Goal: Task Accomplishment & Management: Manage account settings

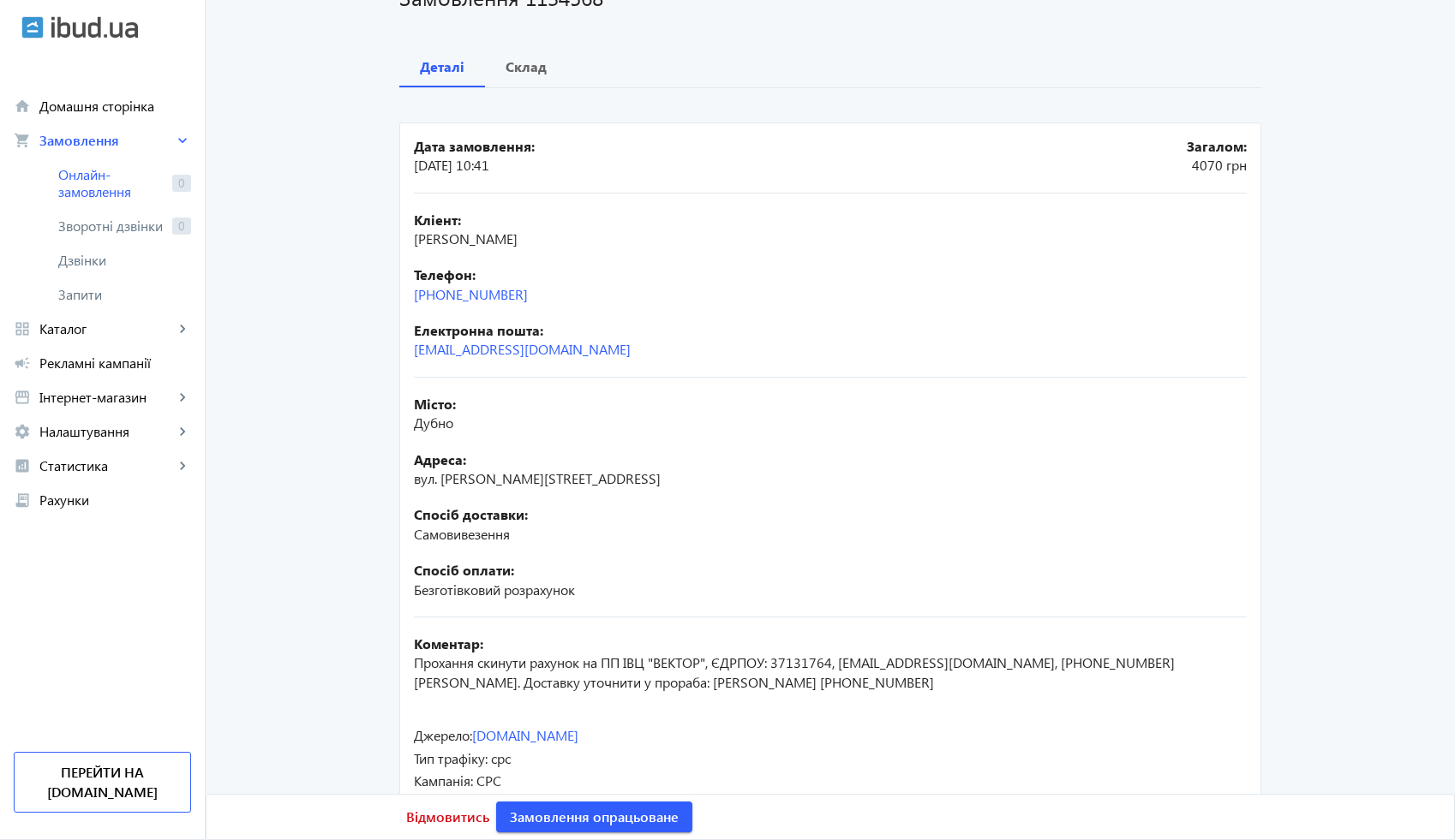
scroll to position [143, 0]
drag, startPoint x: 531, startPoint y: 294, endPoint x: 406, endPoint y: 301, distance: 125.2
click at [405, 300] on mat-card "Дата замовлення: [DATE] 10:41 Загалом: 4070 [PERSON_NAME]: [PERSON_NAME]: [PHON…" at bounding box center [830, 471] width 861 height 700
copy link "[PHONE_NUMBER]"
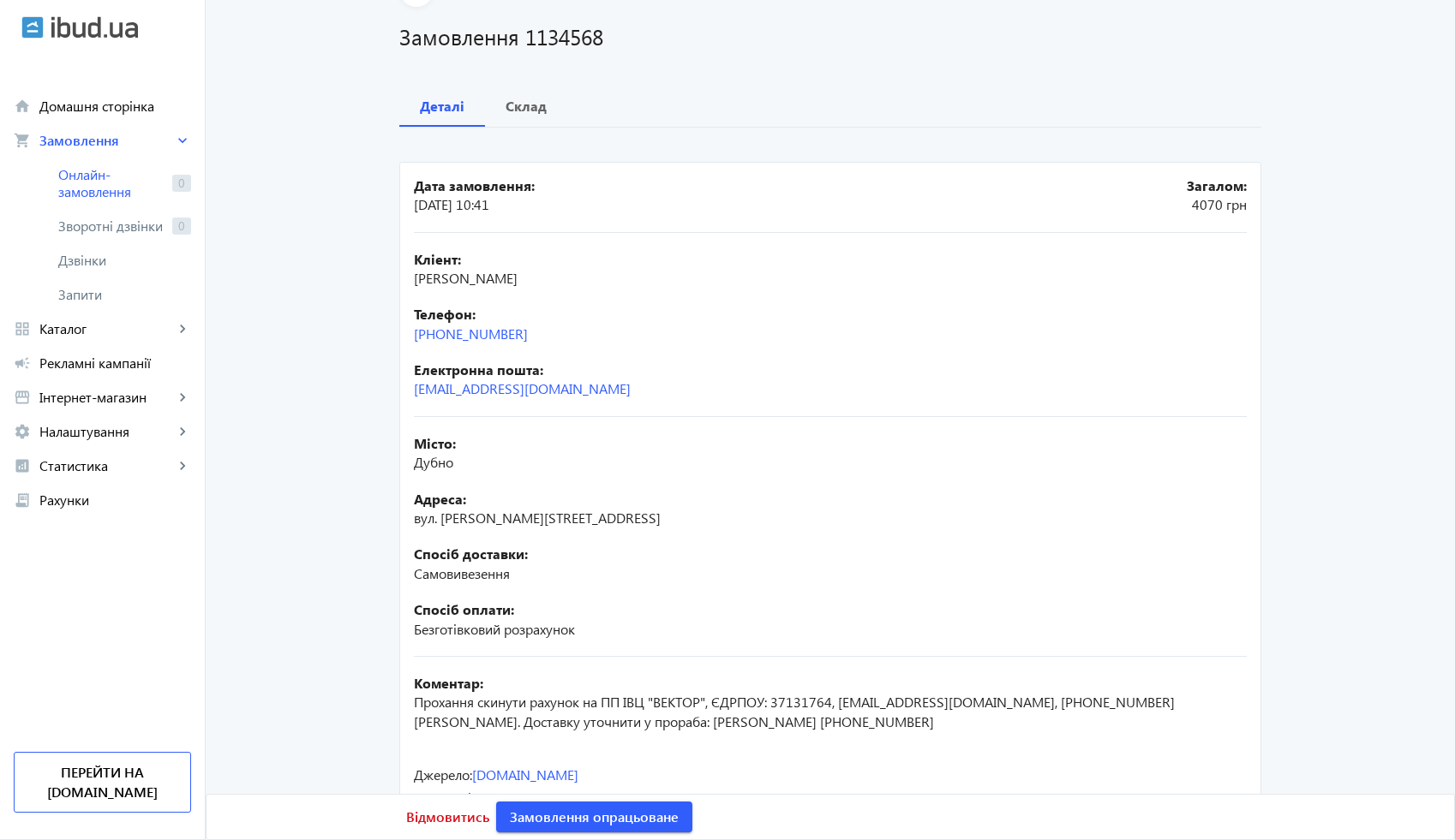
scroll to position [78, 0]
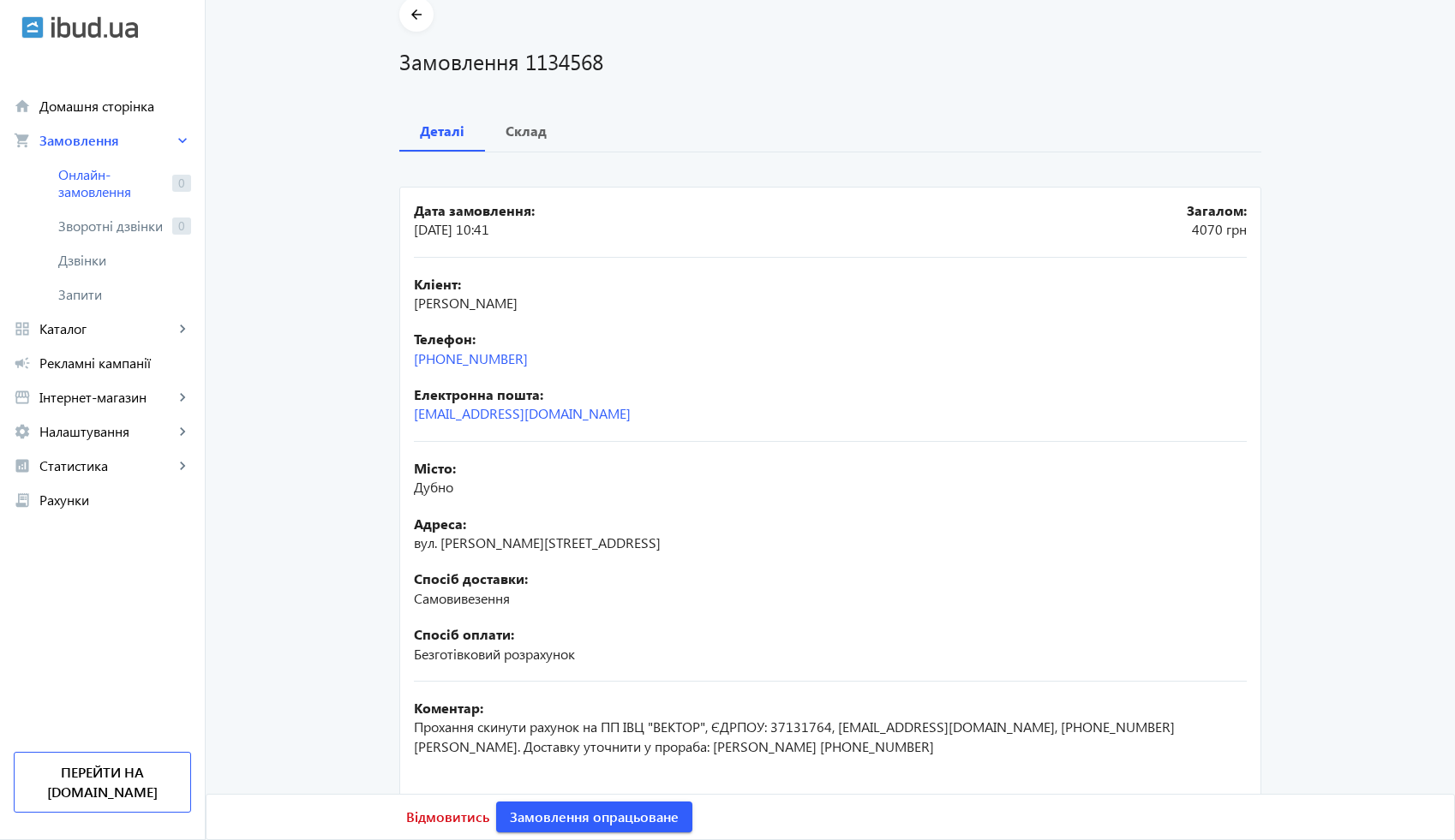
click at [559, 64] on h1 "Замовлення 1134568" at bounding box center [830, 61] width 861 height 30
copy h1 "1134568"
drag, startPoint x: 684, startPoint y: 295, endPoint x: 393, endPoint y: 305, distance: 291.2
click at [399, 305] on mat-card "Дата замовлення: [DATE] 10:41 Загалом: 4070 [PERSON_NAME]: [PERSON_NAME]: [PHON…" at bounding box center [830, 537] width 861 height 700
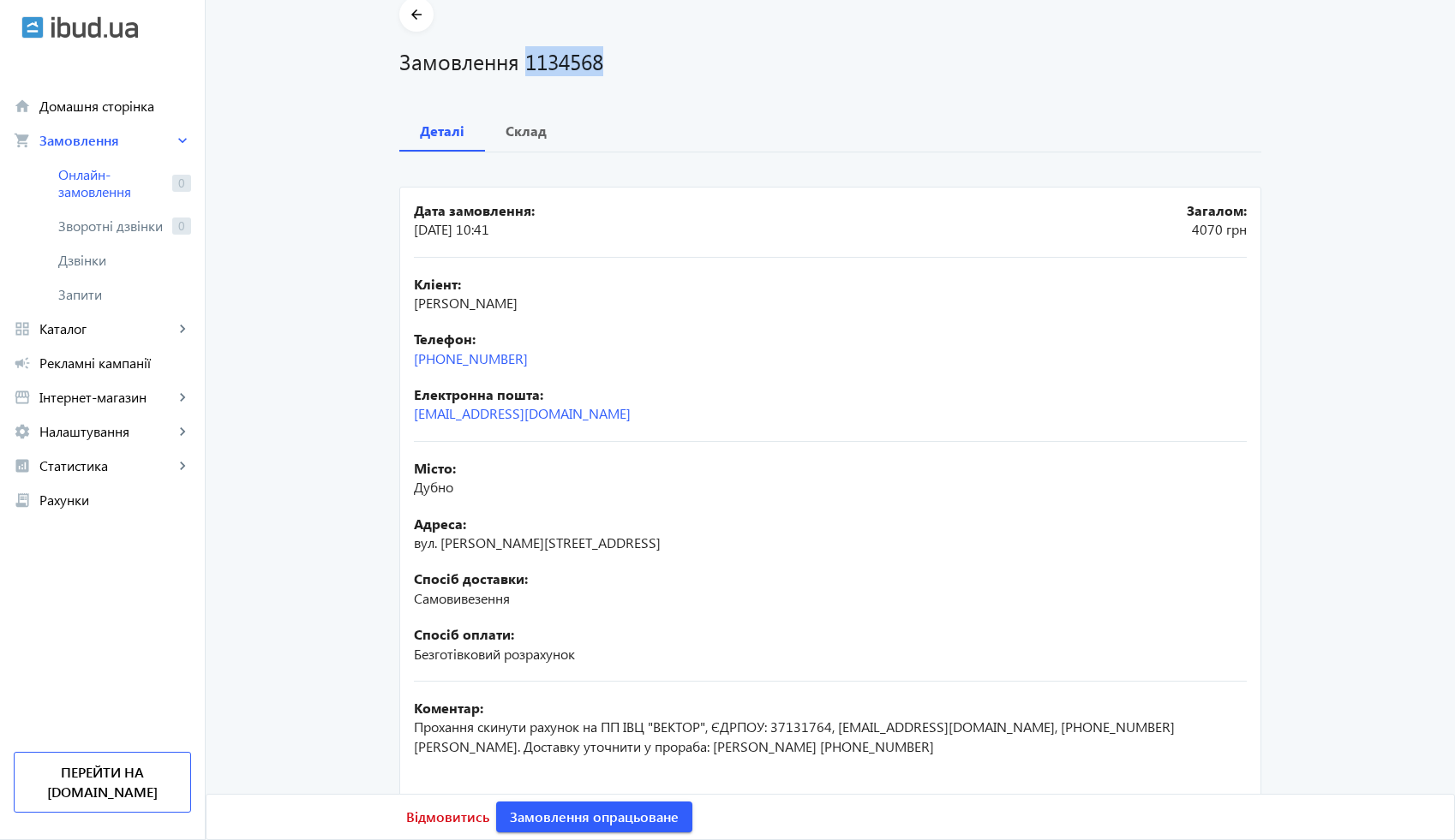
copy span "[PERSON_NAME]"
drag, startPoint x: 533, startPoint y: 359, endPoint x: 398, endPoint y: 359, distance: 135.0
click at [399, 359] on mat-card "Дата замовлення: [DATE] 10:41 Загалом: 4070 [PERSON_NAME]: [PERSON_NAME]: [PHON…" at bounding box center [830, 537] width 861 height 700
copy link "[PHONE_NUMBER]"
drag, startPoint x: 630, startPoint y: 547, endPoint x: 397, endPoint y: 549, distance: 233.0
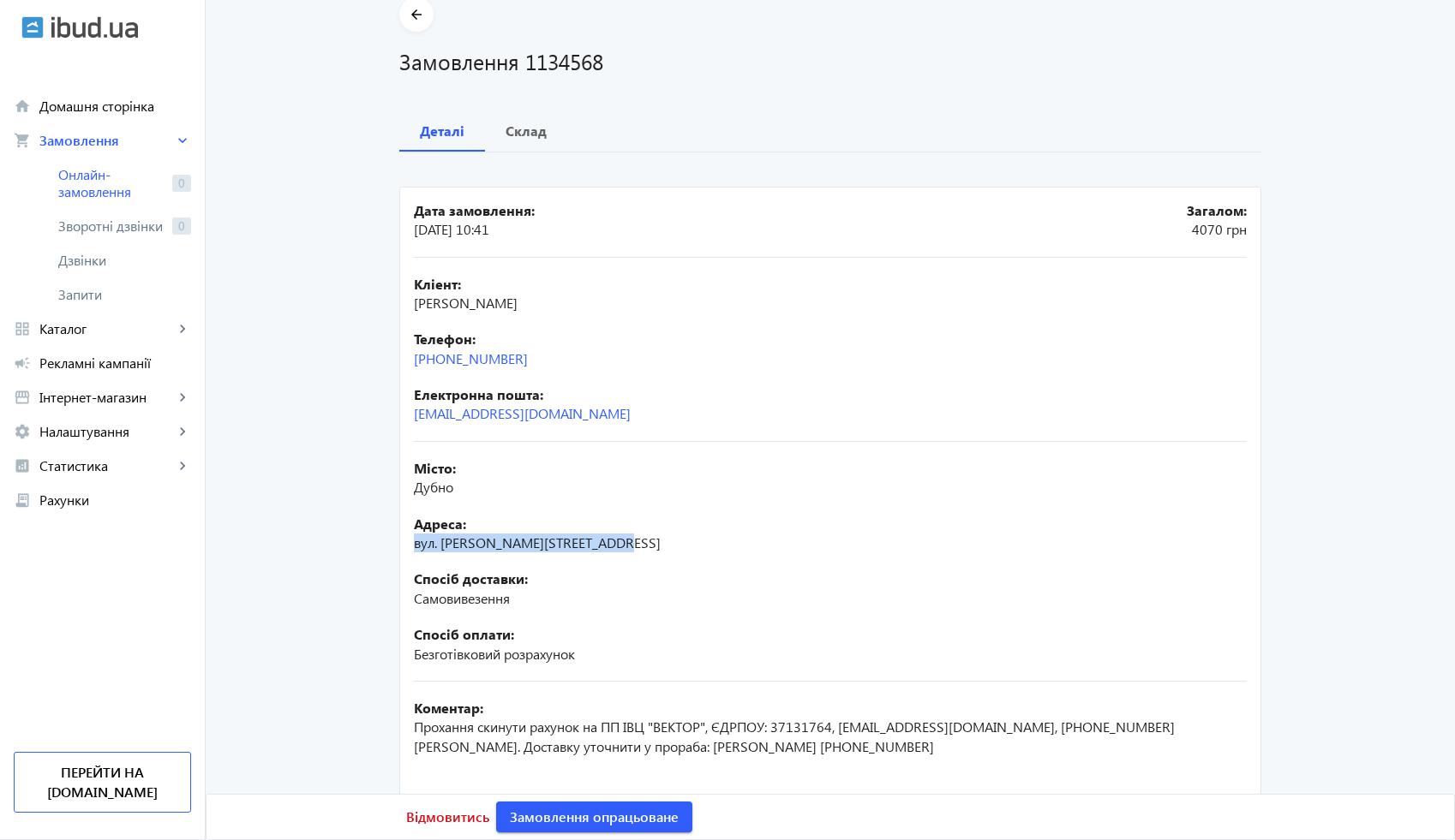
click at [399, 549] on mat-card "Дата замовлення: [DATE] 10:41 Загалом: 4070 [PERSON_NAME]: [PERSON_NAME]: [PHON…" at bounding box center [830, 537] width 861 height 700
copy span "вул. [PERSON_NAME][STREET_ADDRESS]"
drag, startPoint x: 528, startPoint y: 600, endPoint x: 338, endPoint y: 600, distance: 190.0
click at [338, 600] on main "arrow_back Замовлення 1134568 Деталі Склад Дата замовлення: [DATE] 10:41 Загало…" at bounding box center [830, 443] width 1249 height 893
copy span "Самовивезення"
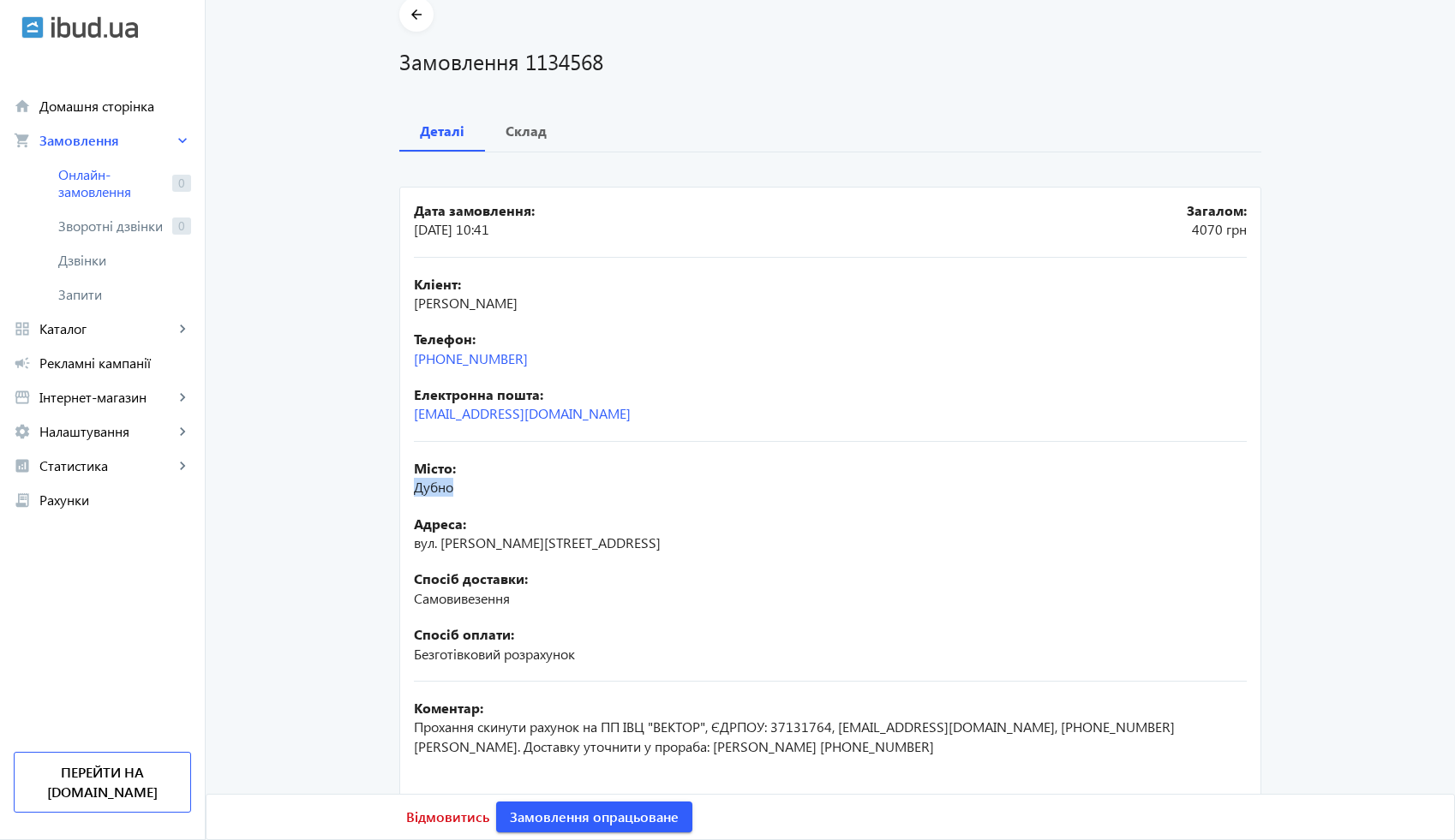
drag, startPoint x: 458, startPoint y: 490, endPoint x: 403, endPoint y: 490, distance: 55.0
click at [403, 490] on mat-card "Дата замовлення: [DATE] 10:41 Загалом: 4070 [PERSON_NAME]: [PERSON_NAME]: [PHON…" at bounding box center [830, 537] width 861 height 700
copy span "Дубно"
click at [528, 130] on b "Склад" at bounding box center [526, 131] width 41 height 13
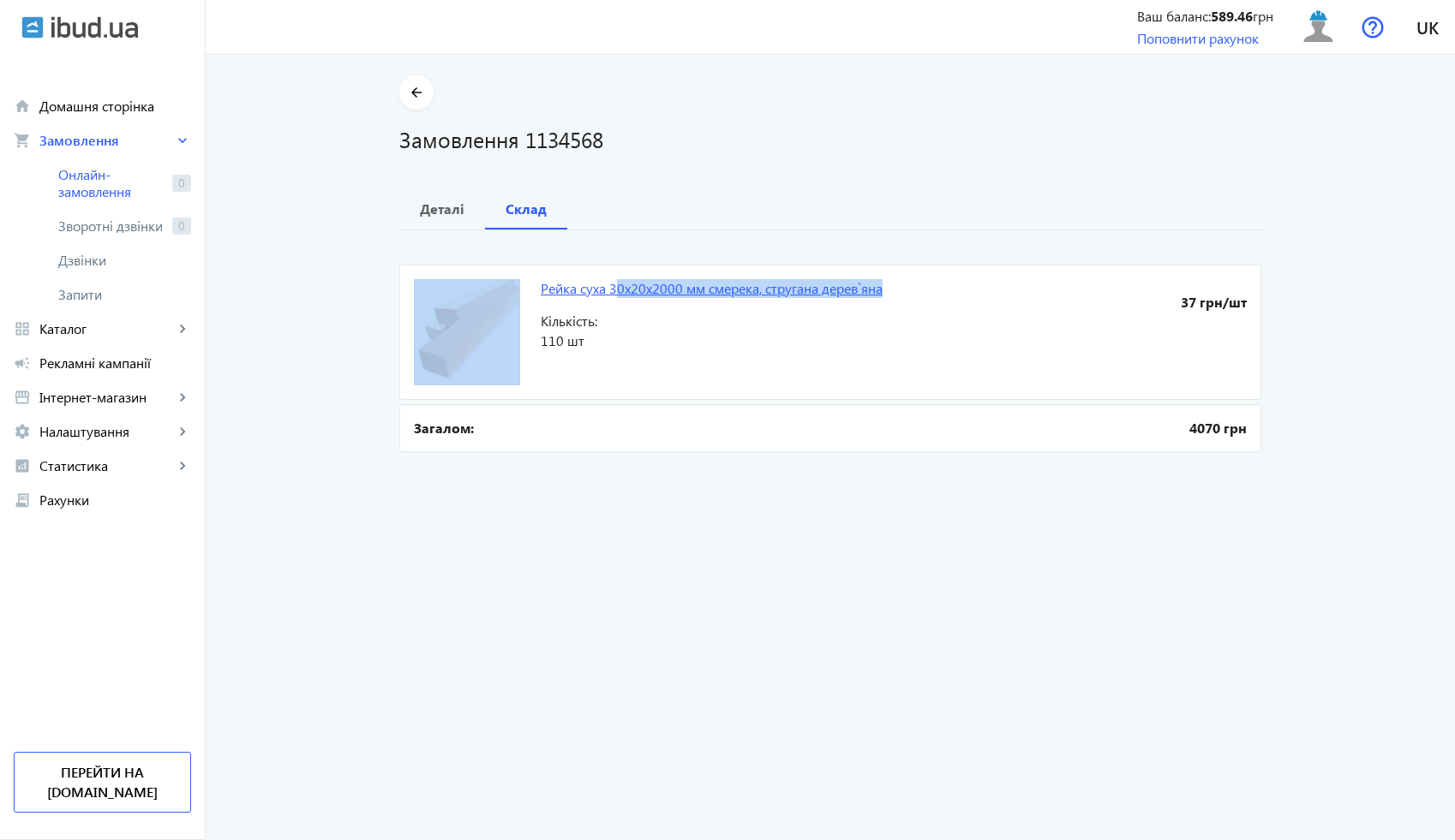
drag, startPoint x: 913, startPoint y: 301, endPoint x: 612, endPoint y: 280, distance: 301.7
click at [612, 280] on mat-card "Рейка суха 30x20x2000 мм смерека, стругана дерев`яна 37 грн/шт Кількість: 110 шт" at bounding box center [830, 332] width 861 height 135
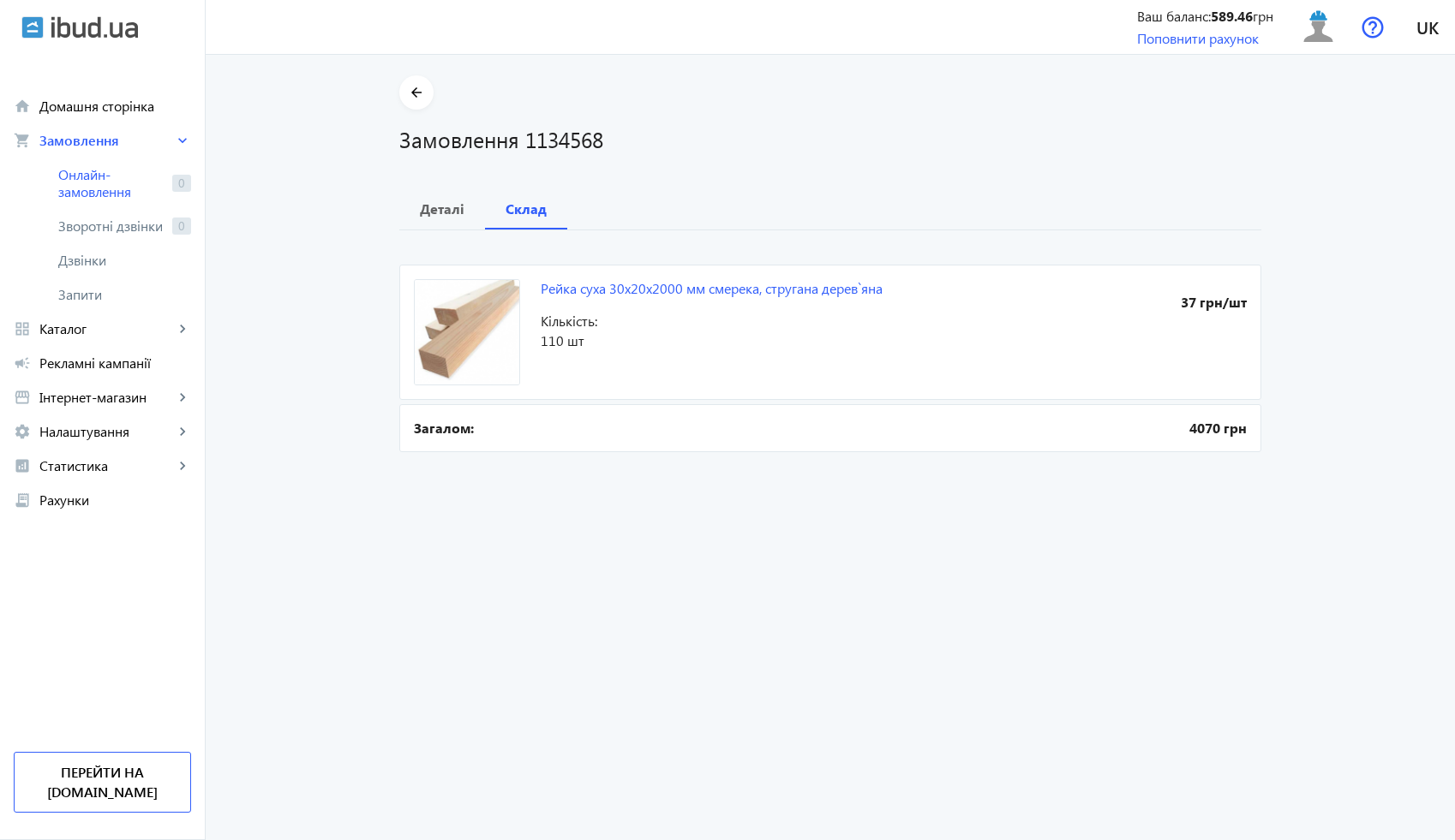
click at [652, 333] on span "110 шт" at bounding box center [717, 341] width 353 height 19
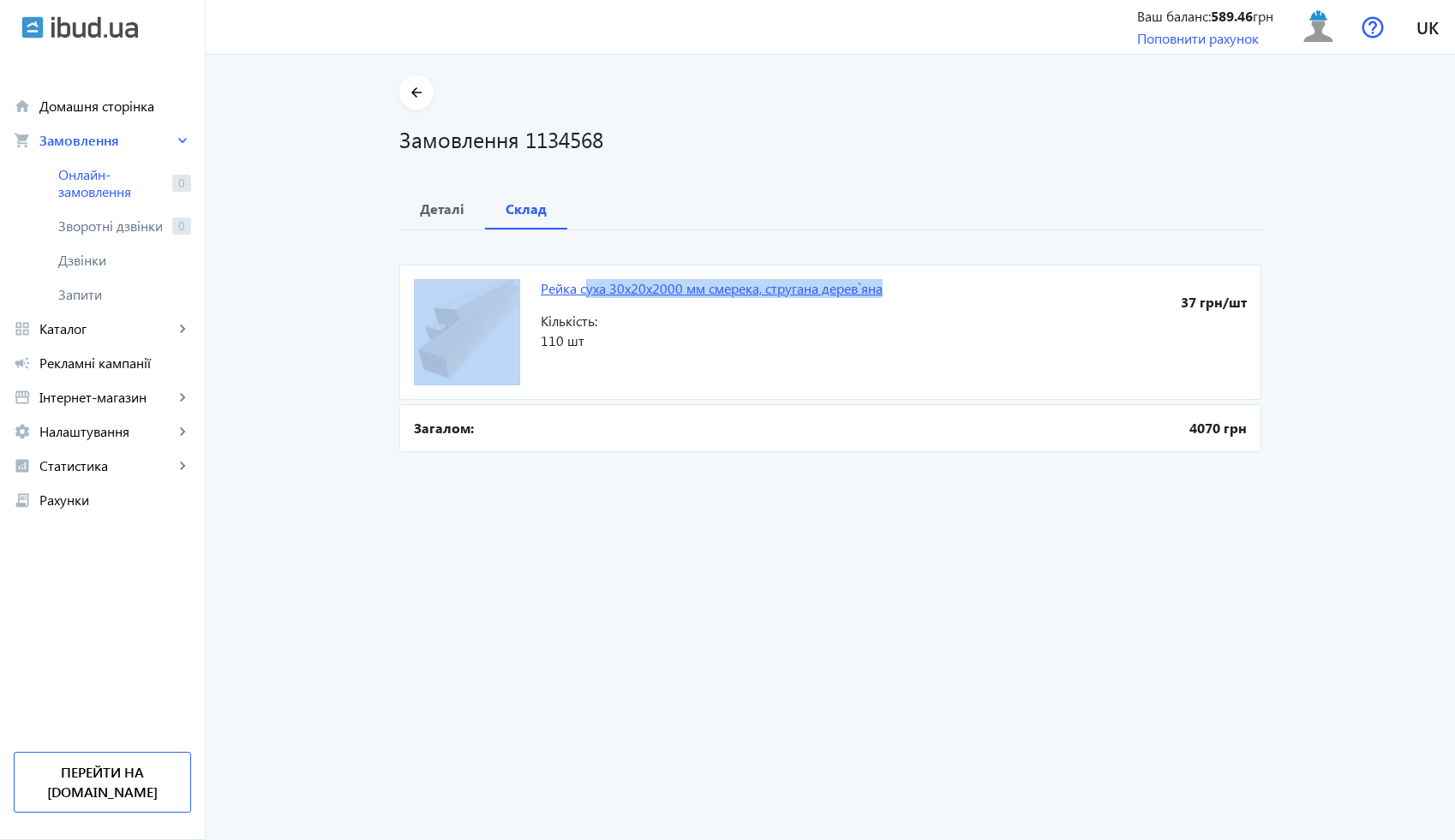
drag, startPoint x: 890, startPoint y: 282, endPoint x: 580, endPoint y: 291, distance: 310.1
click at [580, 291] on mat-card "Рейка суха 30x20x2000 мм смерека, стругана дерев`яна 37 грн/шт Кількість: 110 шт" at bounding box center [830, 332] width 861 height 135
click at [575, 311] on mat-card "Рейка суха 30x20x2000 мм смерека, стругана дерев`яна 37 грн/шт Кількість: 110 шт" at bounding box center [830, 332] width 861 height 135
drag, startPoint x: 532, startPoint y: 289, endPoint x: 897, endPoint y: 283, distance: 365.0
click at [897, 283] on mat-card "Рейка суха 30x20x2000 мм смерека, стругана дерев`яна 37 грн/шт Кількість: 110 шт" at bounding box center [830, 332] width 861 height 135
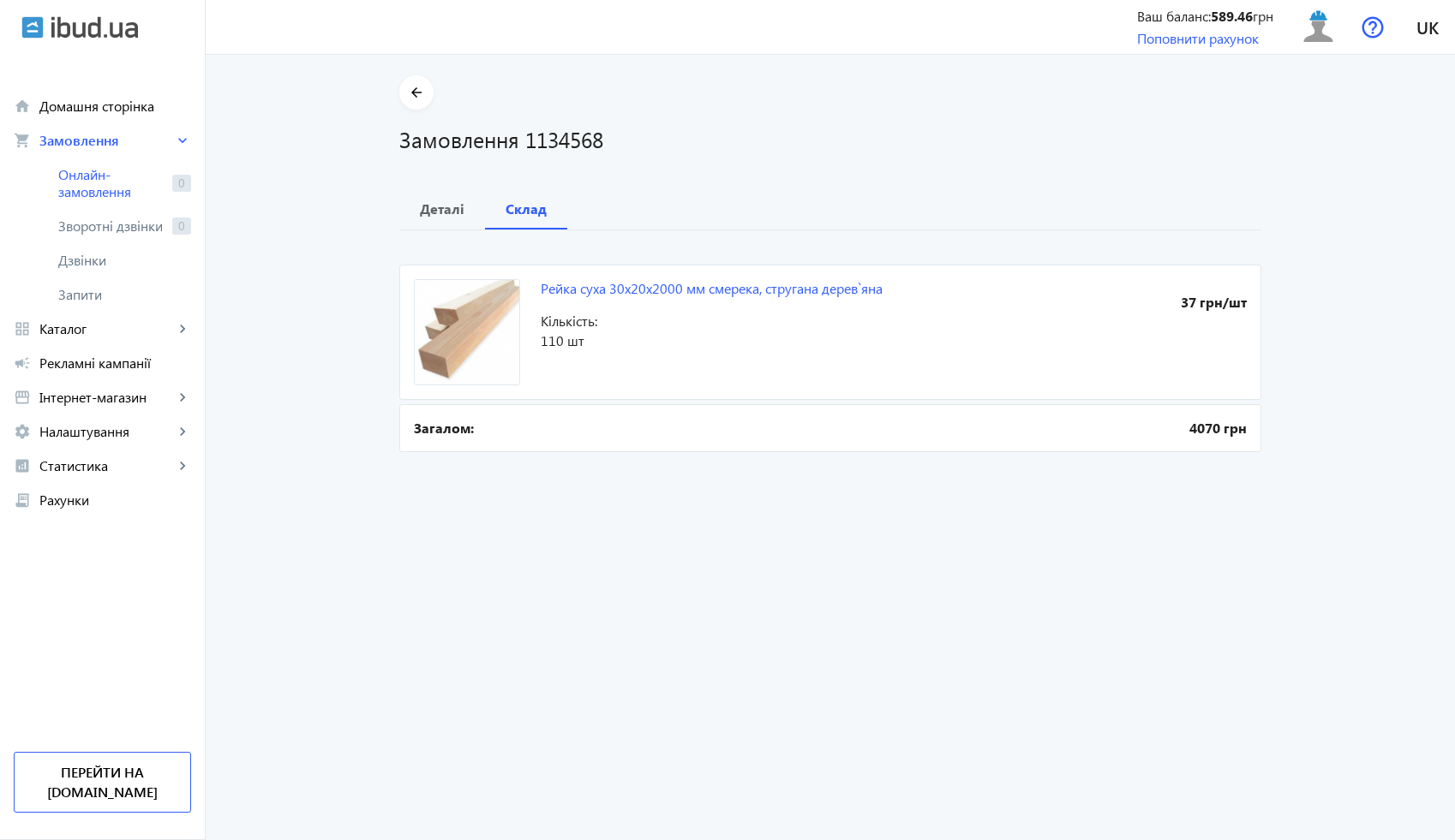
click at [893, 296] on b "37 грн/шт" at bounding box center [1070, 302] width 353 height 19
drag, startPoint x: 535, startPoint y: 290, endPoint x: 871, endPoint y: 300, distance: 336.1
click at [871, 300] on mat-card "Рейка суха 30x20x2000 мм смерека, стругана дерев`яна 37 грн/шт Кількість: 110 шт" at bounding box center [830, 332] width 861 height 135
copy link "Рейка суха 30x20x2000 мм смерека, стругана дерев`яна"
click at [598, 312] on span "Кількість:" at bounding box center [717, 322] width 353 height 19
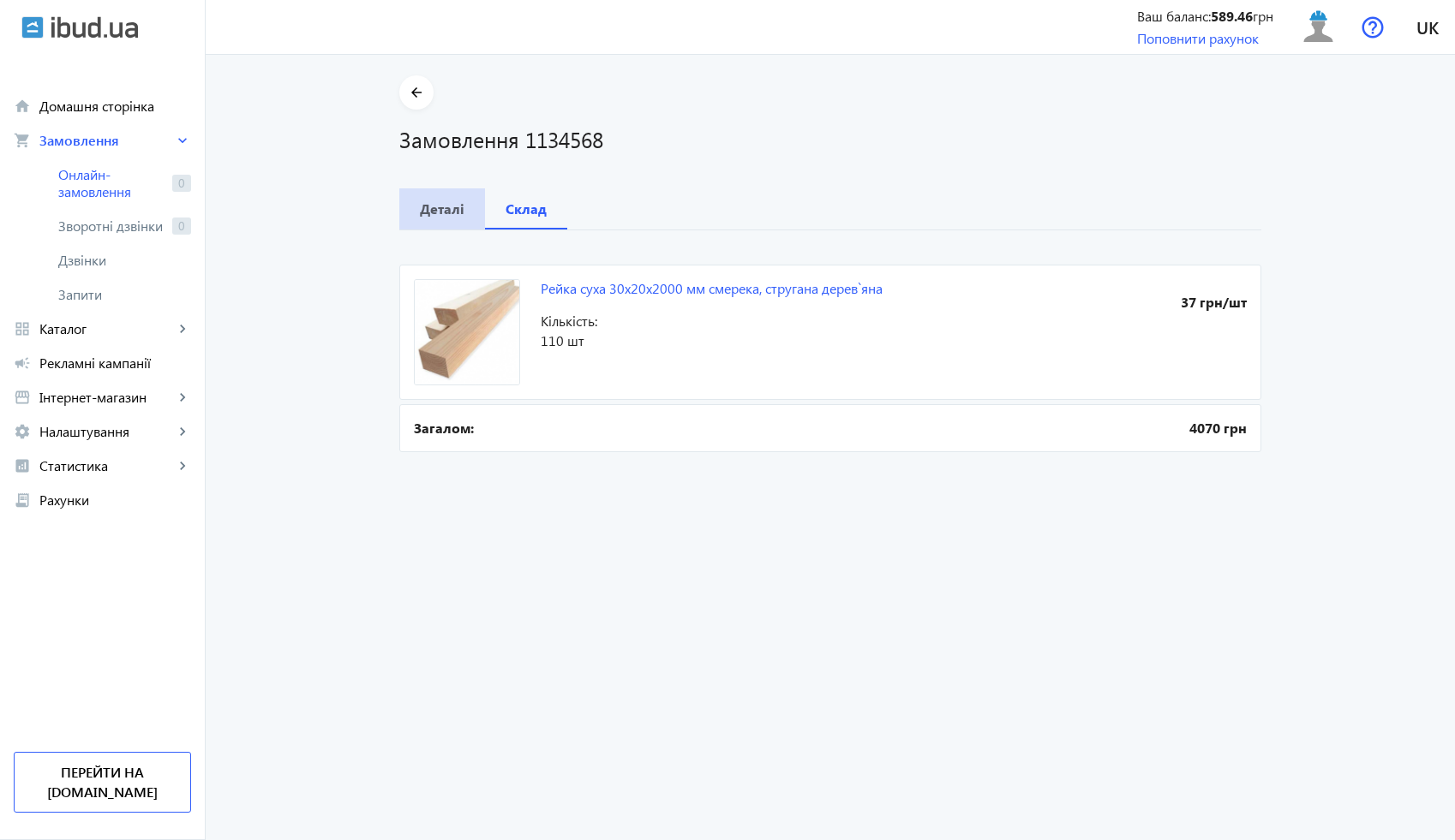
click at [452, 221] on span "Деталі" at bounding box center [442, 209] width 44 height 41
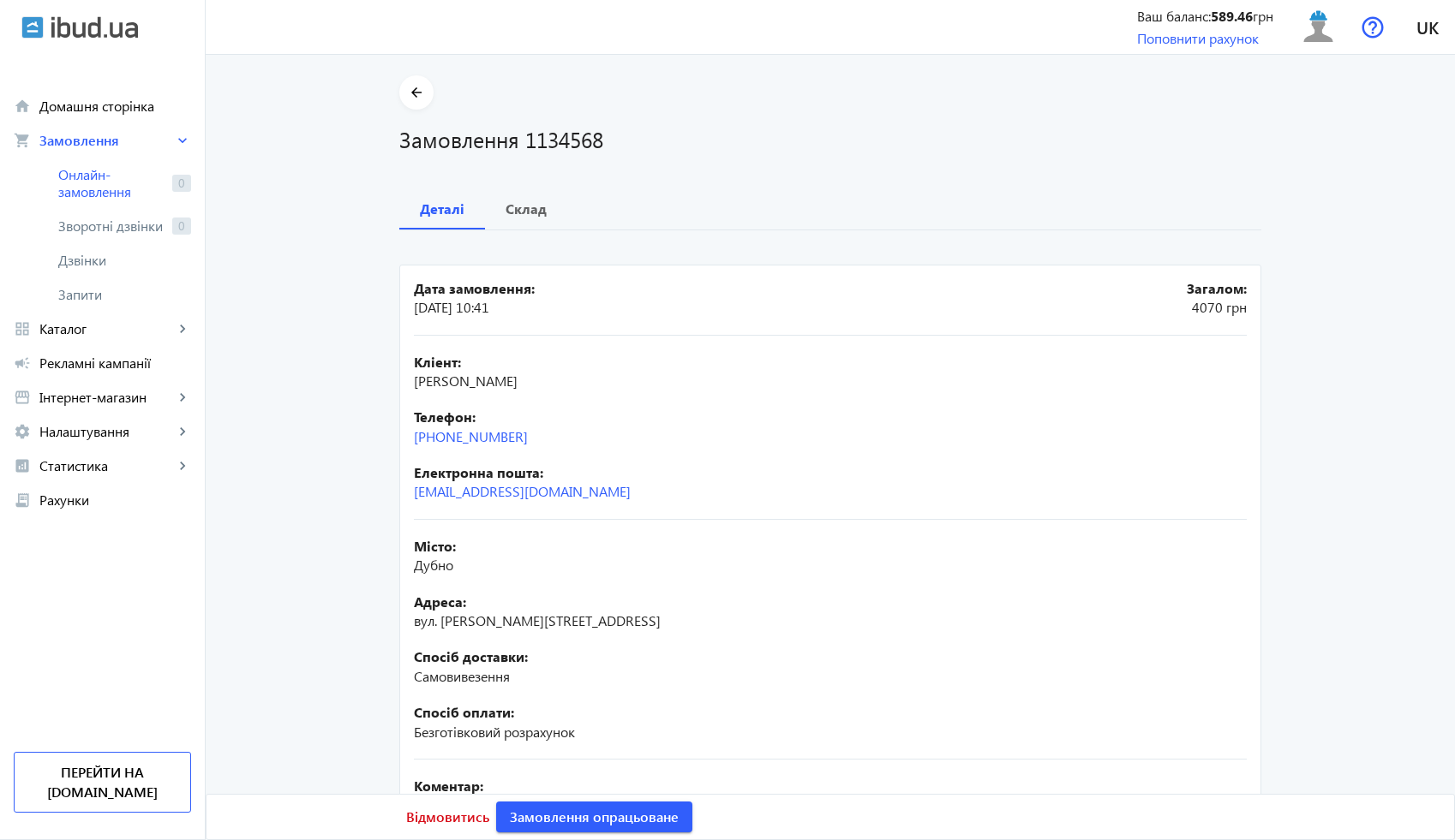
scroll to position [187, 0]
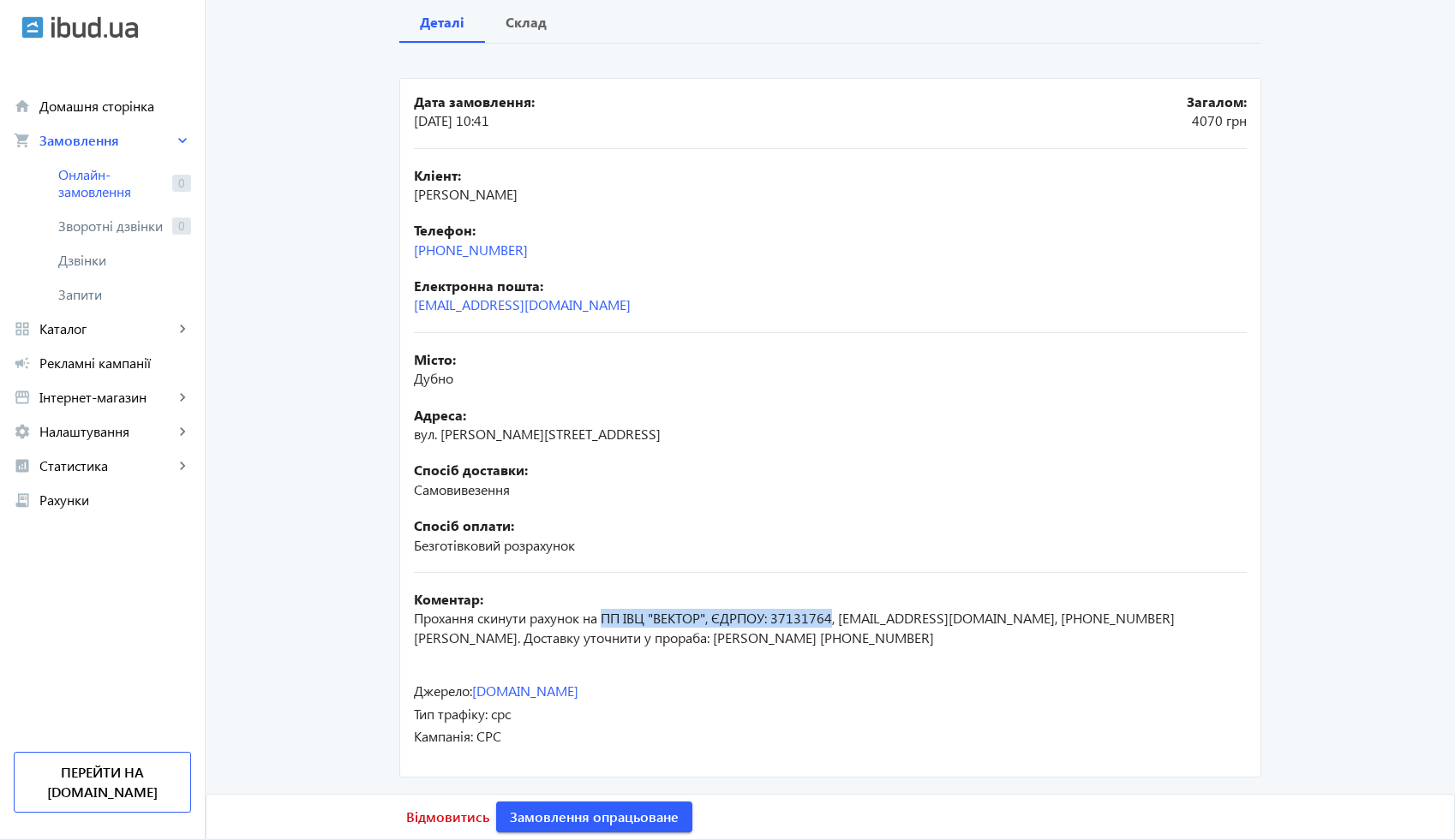
drag, startPoint x: 599, startPoint y: 612, endPoint x: 831, endPoint y: 612, distance: 232.0
click at [831, 612] on span "Прохання скинути рахунок на ПП ІВЦ "ВЕКТОР", ЄДРПОУ: 37131764, [EMAIL_ADDRESS][…" at bounding box center [794, 627] width 761 height 37
copy span "ПП ІВЦ "ВЕКТОР", ЄДРПОУ: 37131764"
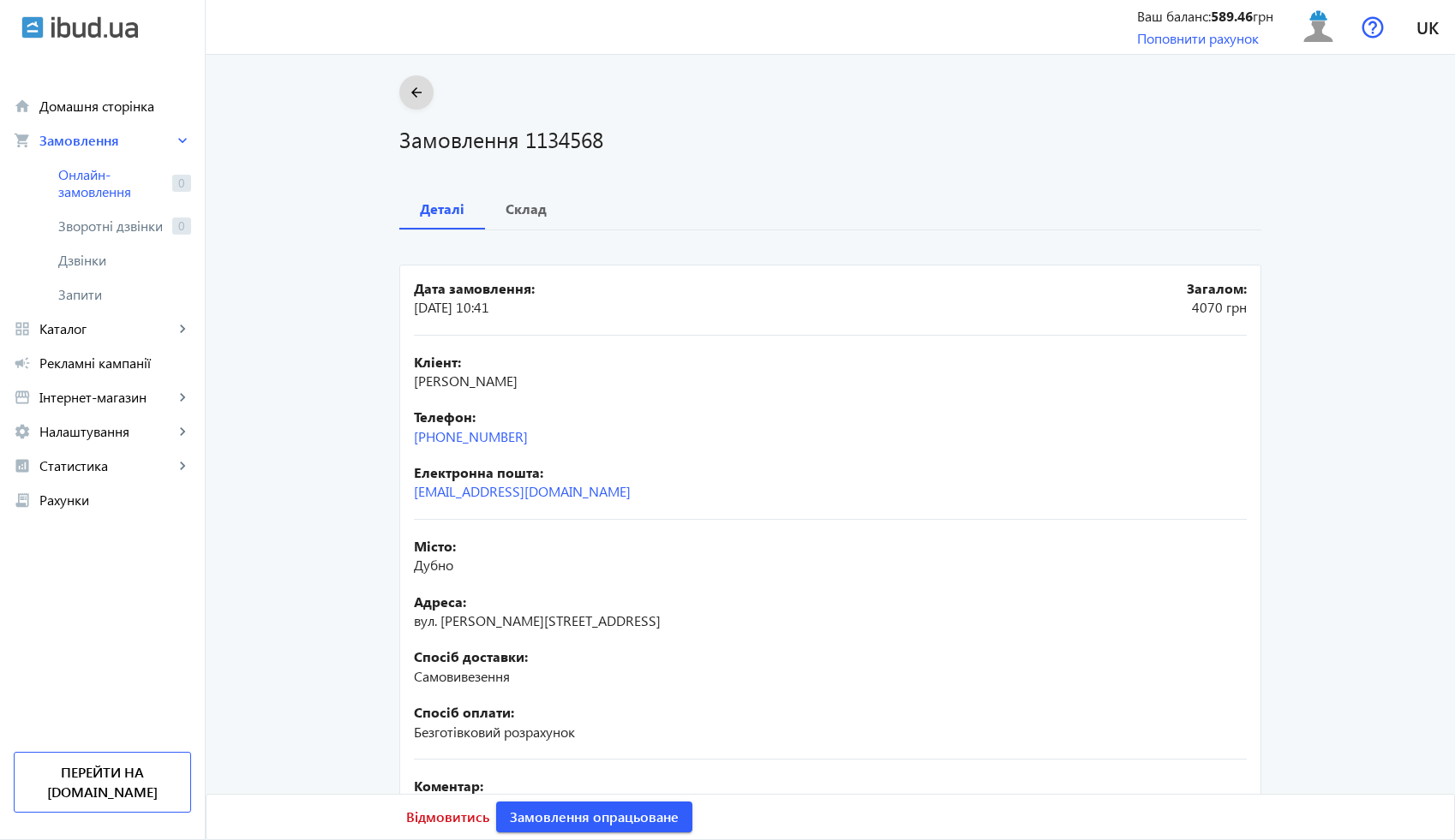
click at [408, 89] on mat-icon "arrow_back" at bounding box center [416, 92] width 21 height 21
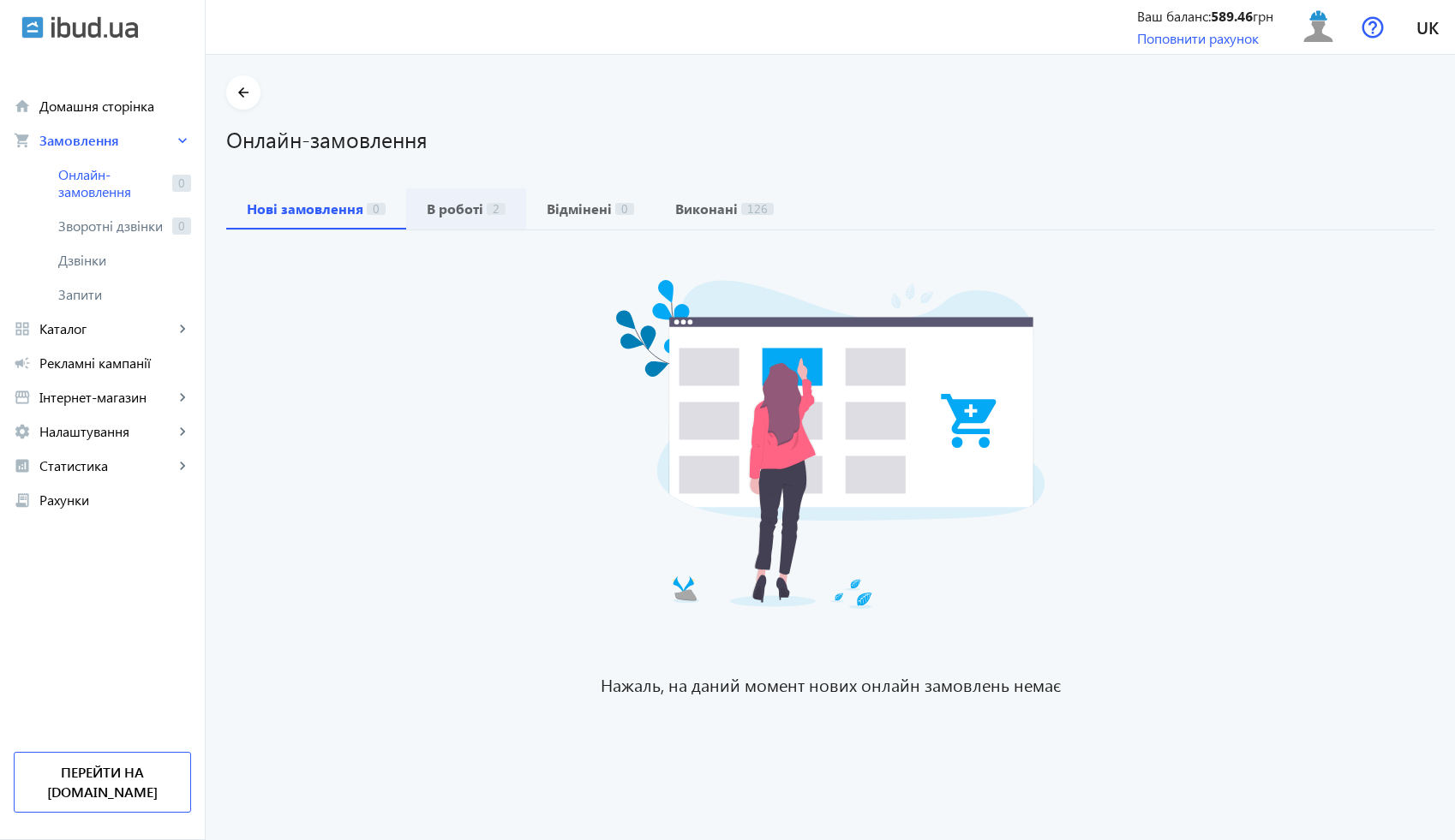
click at [432, 219] on span "В роботі 2" at bounding box center [466, 209] width 79 height 41
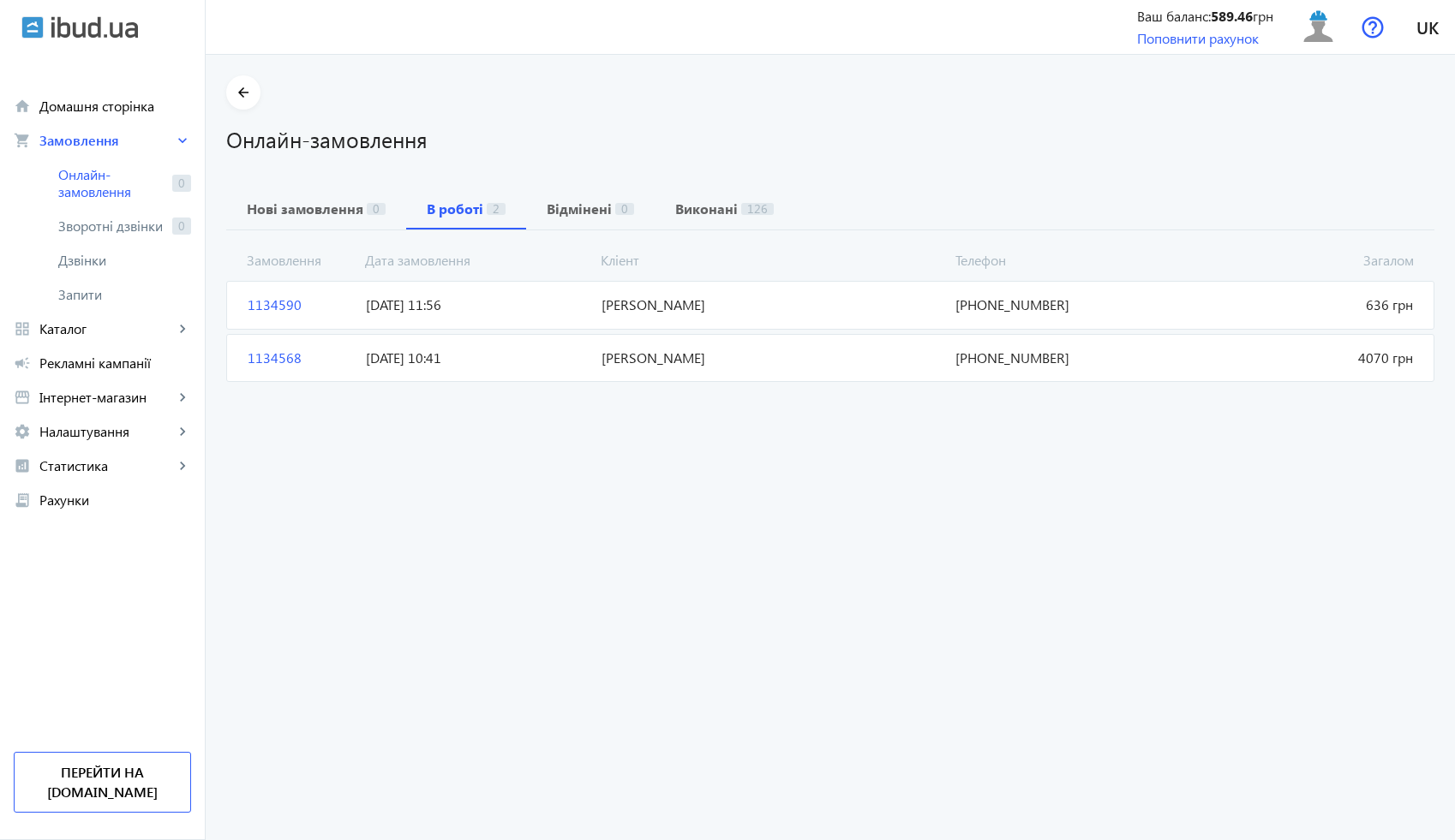
click at [547, 308] on span "[DATE] 11:56" at bounding box center [477, 305] width 236 height 19
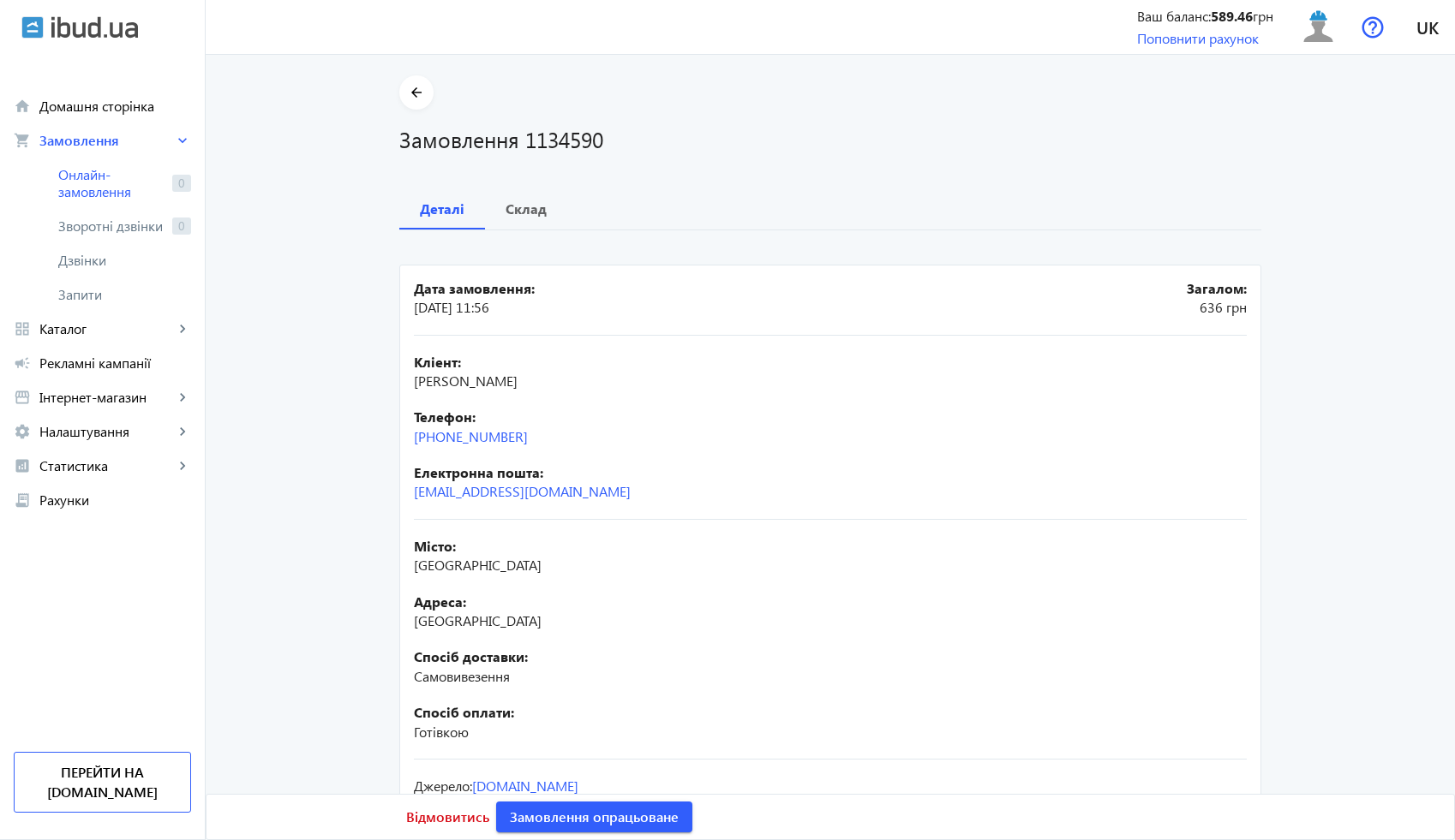
drag, startPoint x: 535, startPoint y: 439, endPoint x: 390, endPoint y: 442, distance: 145.0
click at [390, 442] on div "arrow_back Замовлення 1134590 Деталі Склад Дата замовлення: [DATE] 11:56 Загало…" at bounding box center [830, 476] width 903 height 801
copy link "[PHONE_NUMBER]"
click at [571, 144] on h1 "Замовлення 1134590" at bounding box center [830, 139] width 861 height 30
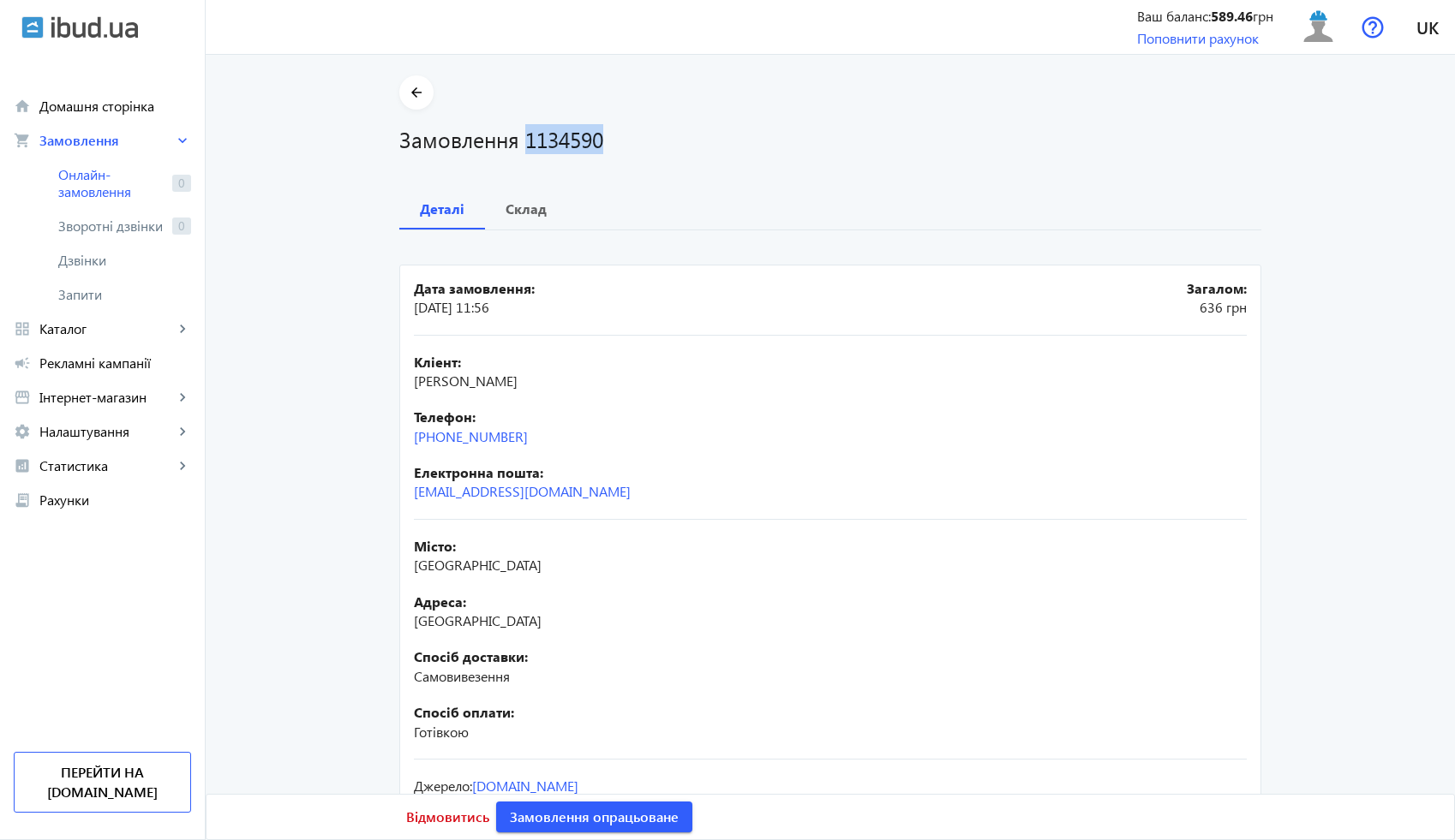
drag, startPoint x: 549, startPoint y: 382, endPoint x: 397, endPoint y: 381, distance: 152.0
click at [399, 381] on mat-card "Дата замовлення: [DATE] 11:56 Загалом: 636 грн Кліент: [PERSON_NAME] Телефон: […" at bounding box center [830, 568] width 861 height 608
click at [518, 212] on b "Склад" at bounding box center [526, 209] width 41 height 13
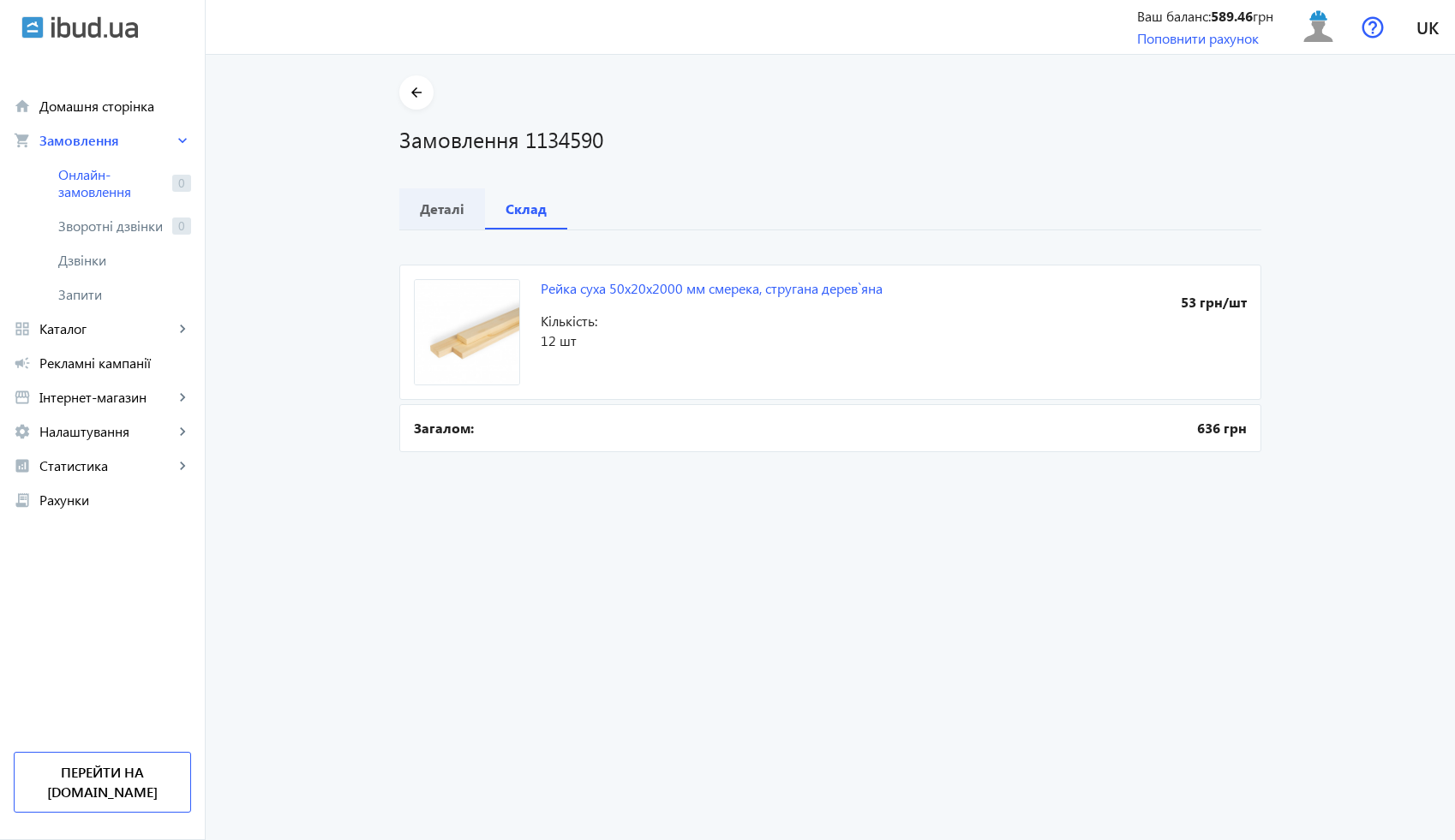
click at [440, 211] on b "Деталі" at bounding box center [442, 209] width 44 height 13
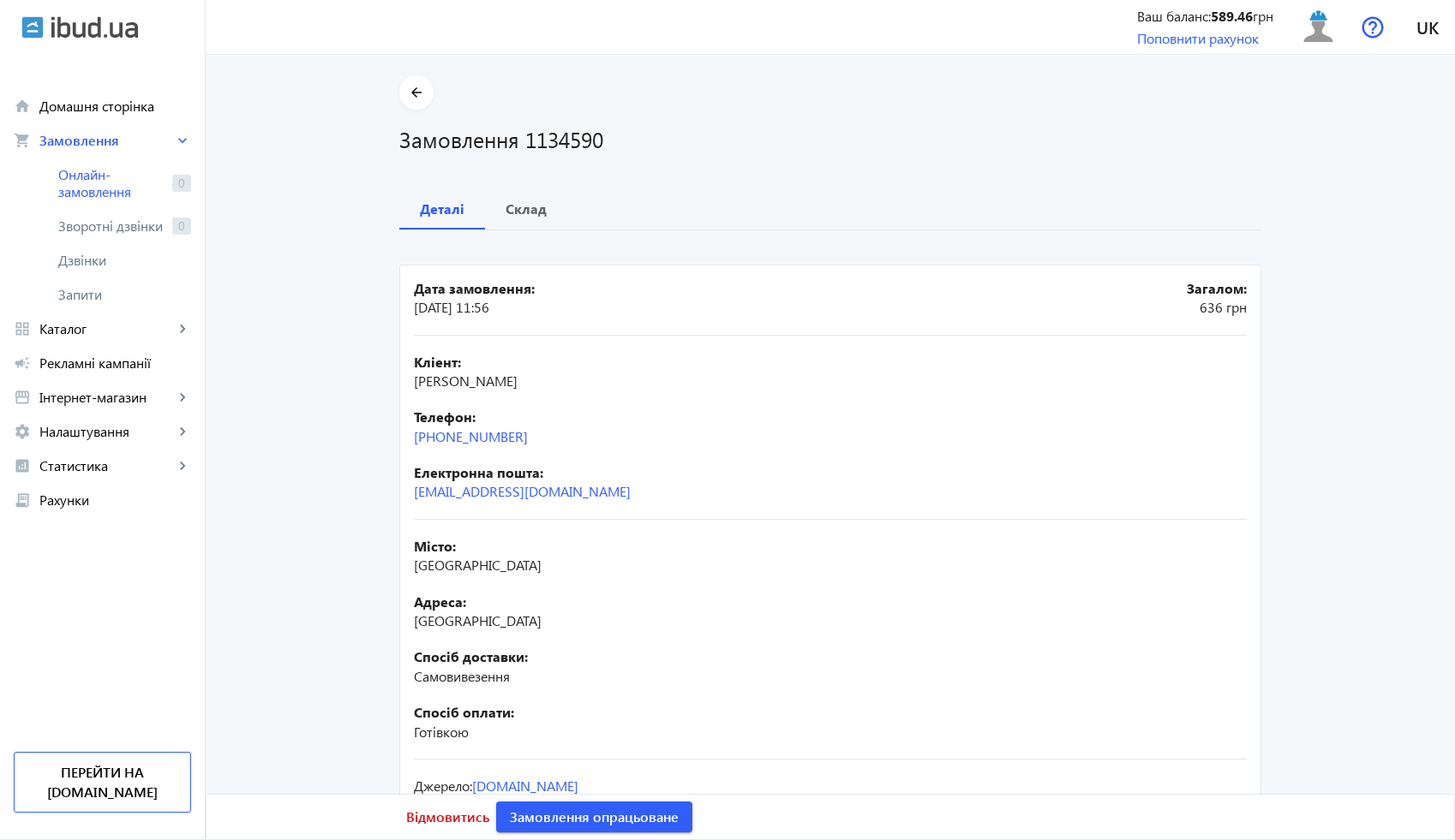
drag, startPoint x: 528, startPoint y: 432, endPoint x: 380, endPoint y: 435, distance: 148.0
click at [379, 435] on div "arrow_back Замовлення 1134590 Деталі Склад Дата замовлення: [DATE] 11:56 Загало…" at bounding box center [830, 476] width 903 height 801
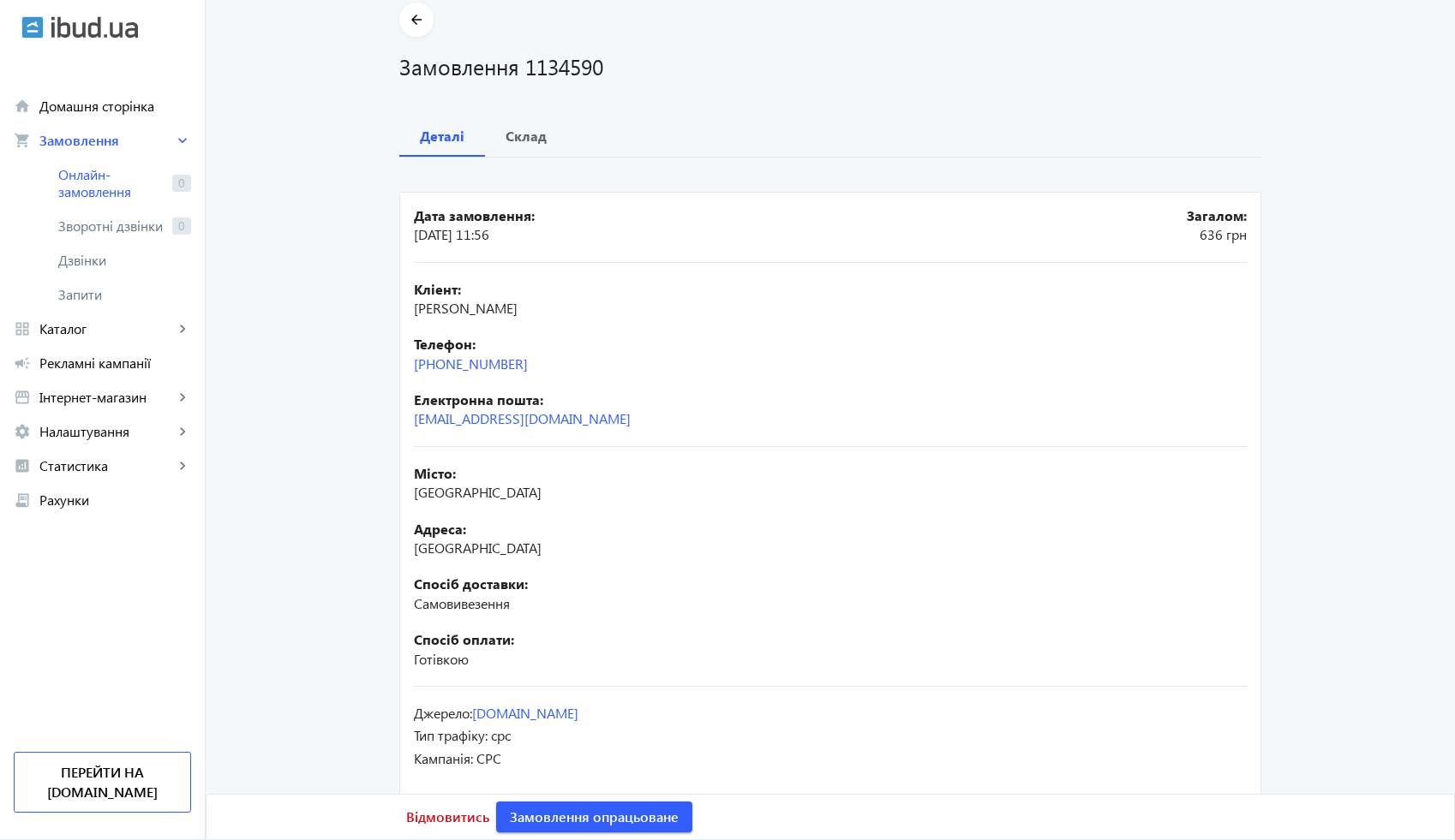
scroll to position [50, 0]
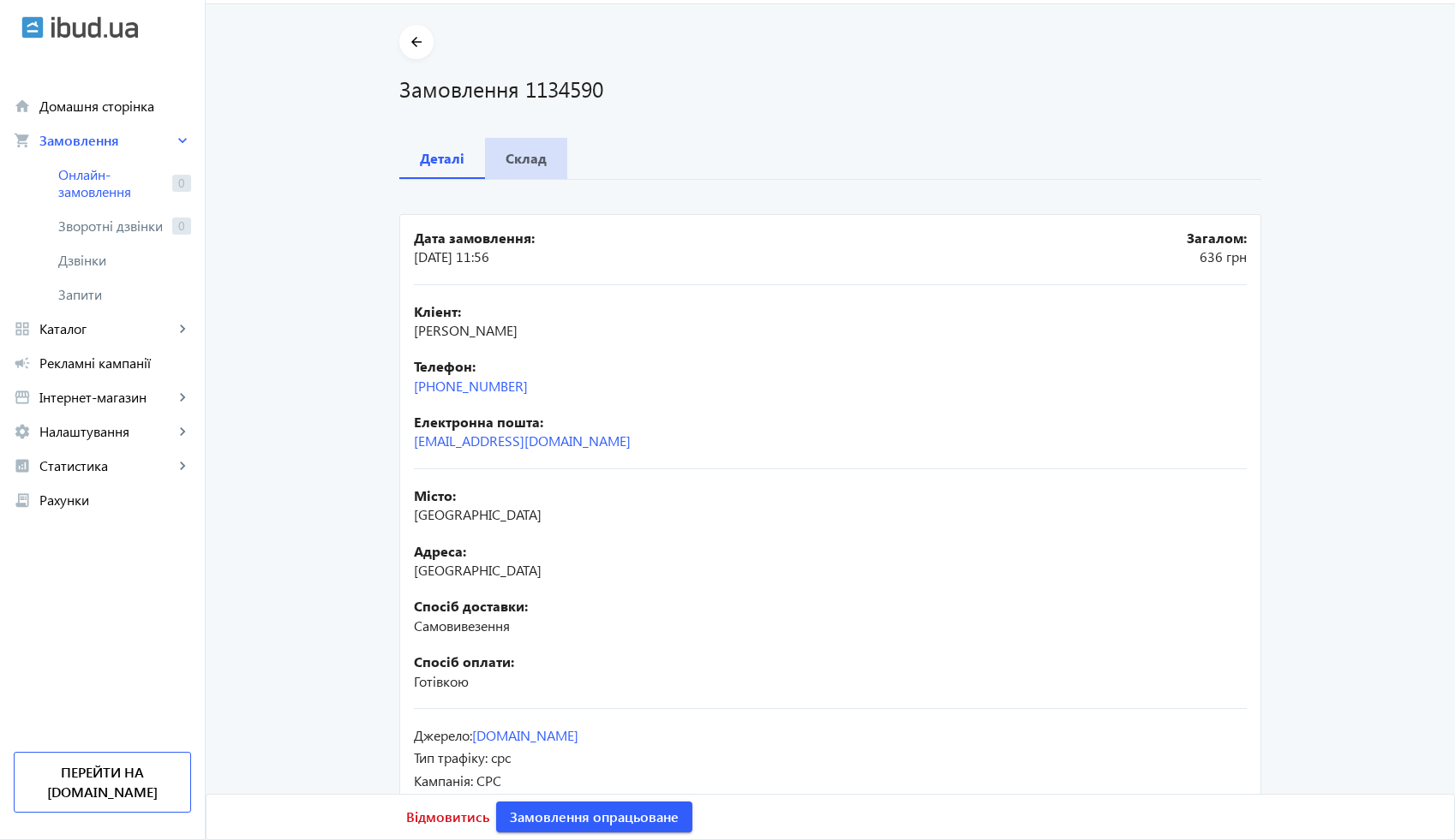
click at [542, 167] on div "Склад" at bounding box center [525, 158] width 82 height 41
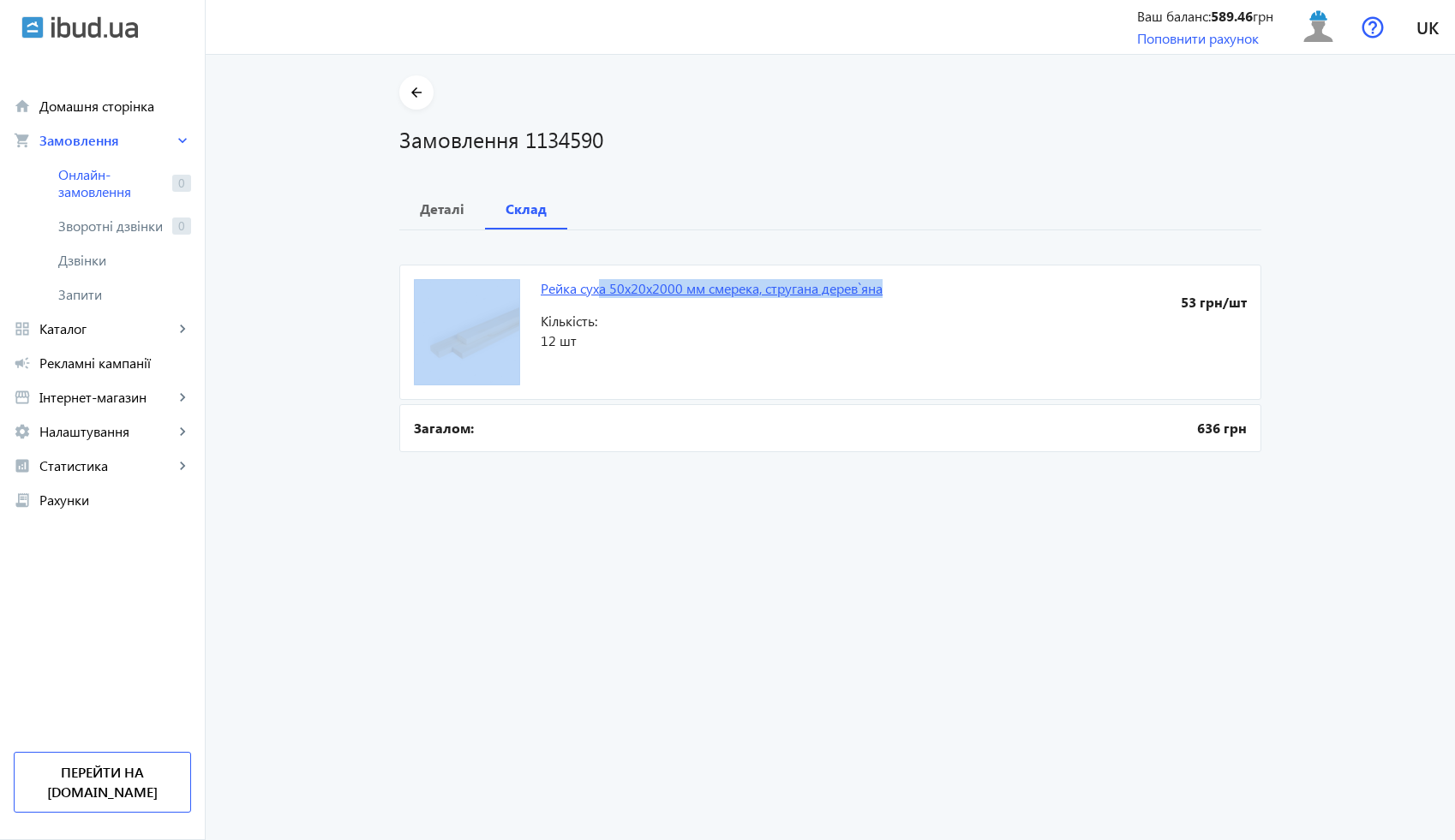
drag, startPoint x: 893, startPoint y: 298, endPoint x: 599, endPoint y: 290, distance: 294.1
click at [597, 288] on mat-card "Рейка суха 50x20x2000 мм смерека, стругана дерев`яна 53 грн/шт Кількість: 12 шт" at bounding box center [830, 332] width 861 height 135
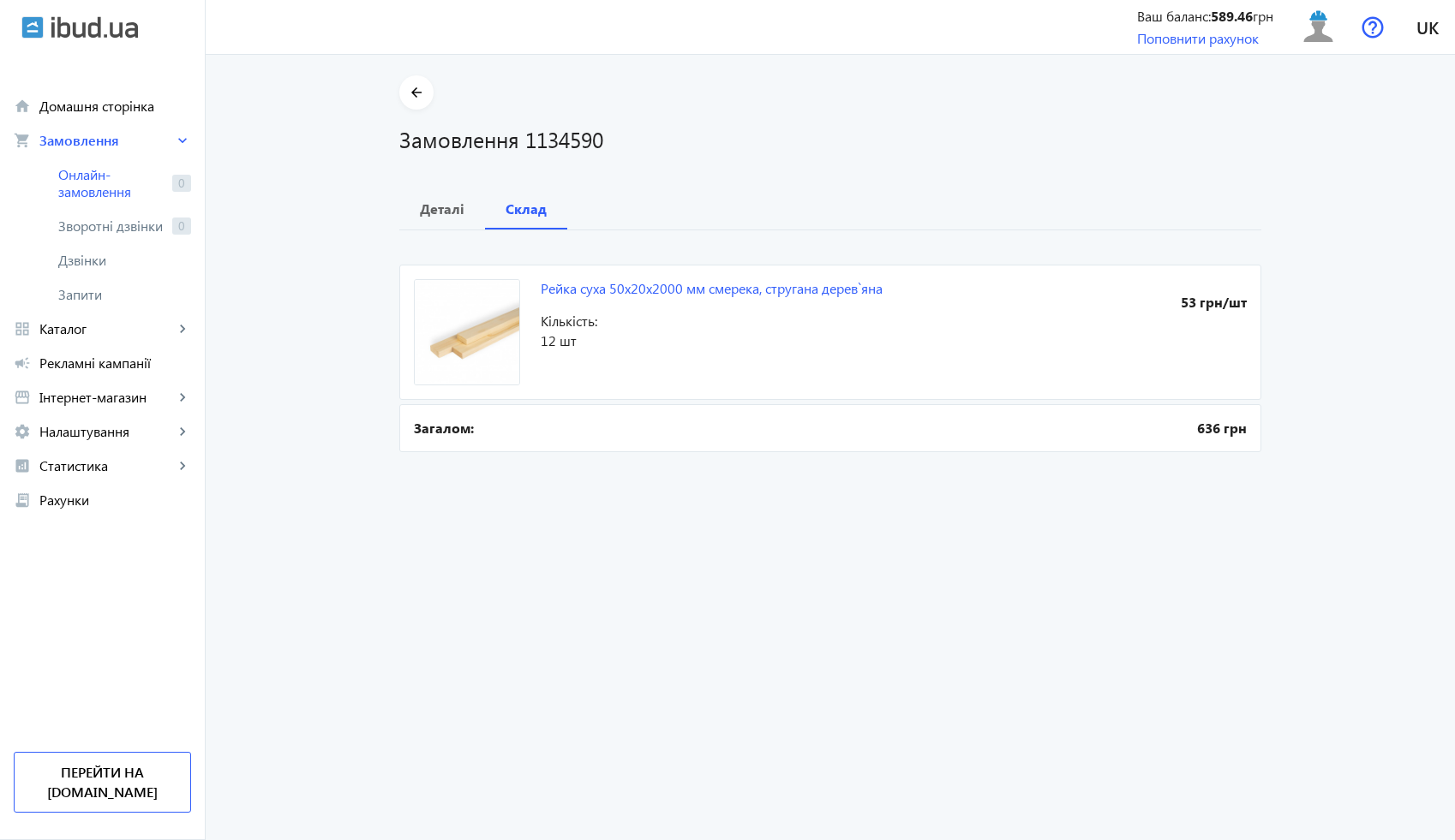
click at [620, 320] on span "Кількість:" at bounding box center [717, 322] width 353 height 19
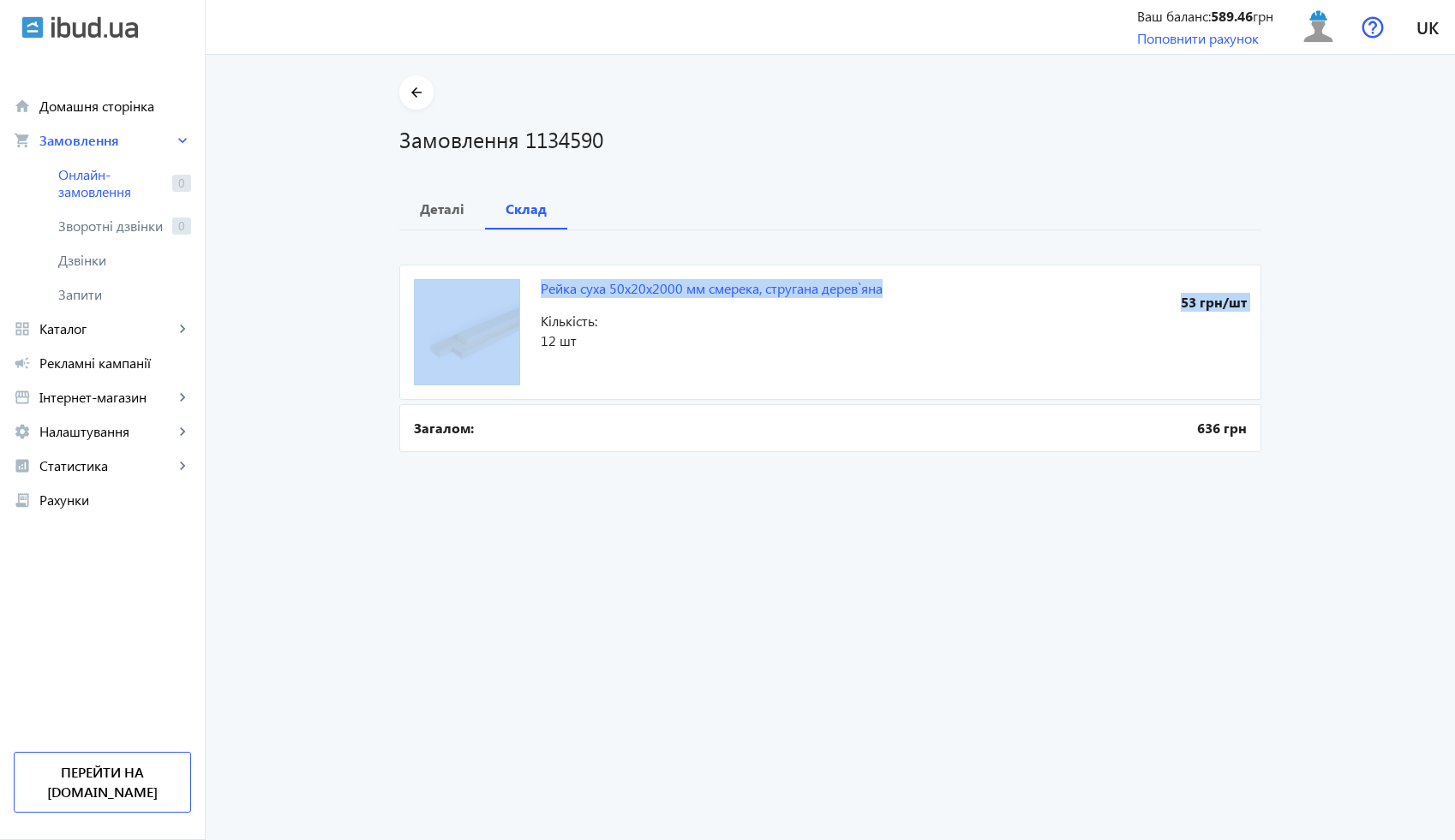
drag, startPoint x: 535, startPoint y: 298, endPoint x: 888, endPoint y: 290, distance: 353.1
click at [888, 290] on mat-card "Рейка суха 50x20x2000 мм смерека, стругана дерев`яна 53 грн/шт Кількість: 12 шт" at bounding box center [830, 332] width 861 height 135
drag, startPoint x: 888, startPoint y: 290, endPoint x: 529, endPoint y: 292, distance: 359.0
click at [529, 292] on mat-card "Рейка суха 50x20x2000 мм смерека, стругана дерев`яна 53 грн/шт Кількість: 12 шт" at bounding box center [830, 332] width 861 height 135
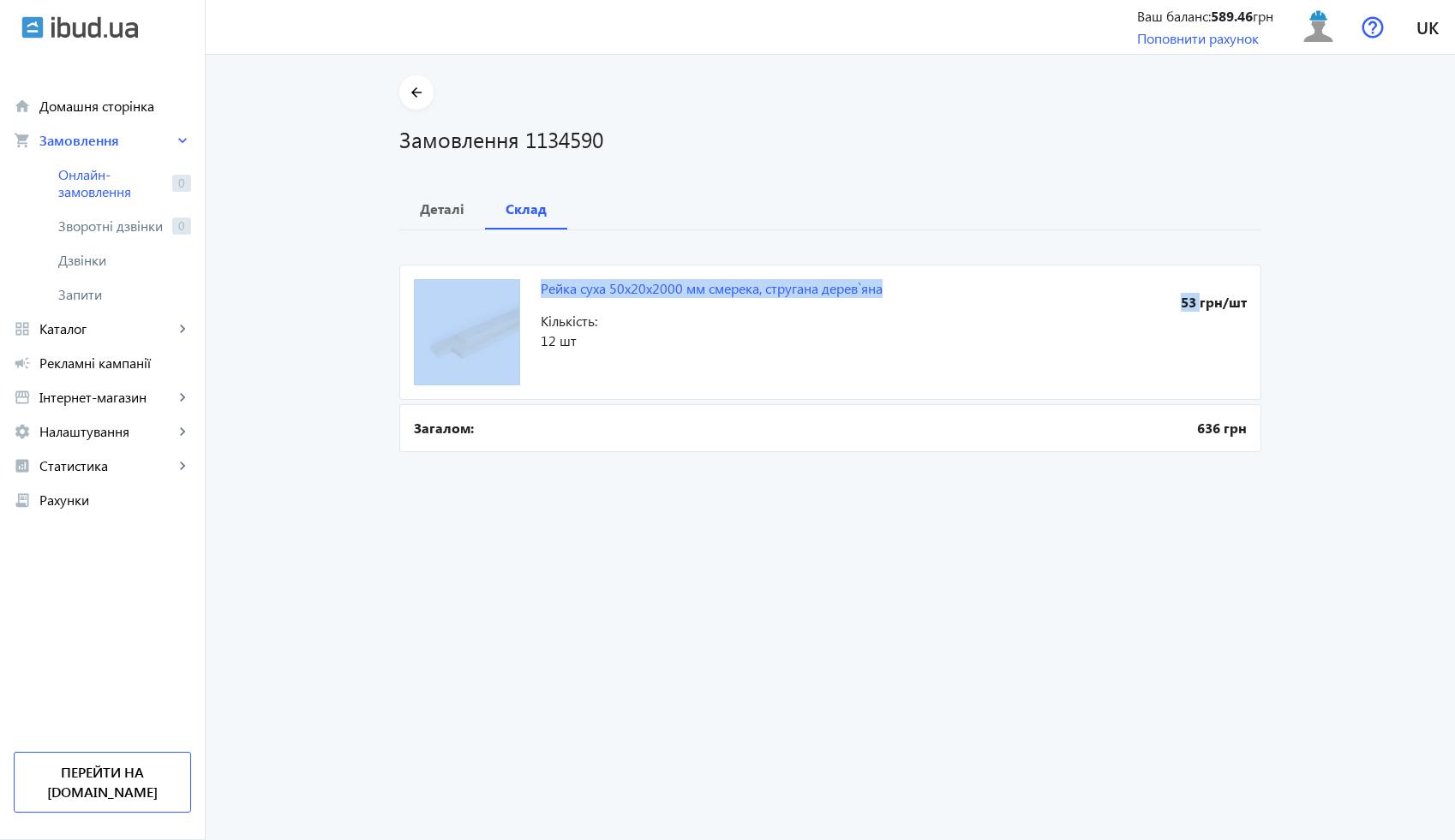
click at [529, 292] on mat-card "Рейка суха 50x20x2000 мм смерека, стругана дерев`яна 53 грн/шт Кількість: 12 шт" at bounding box center [830, 332] width 861 height 135
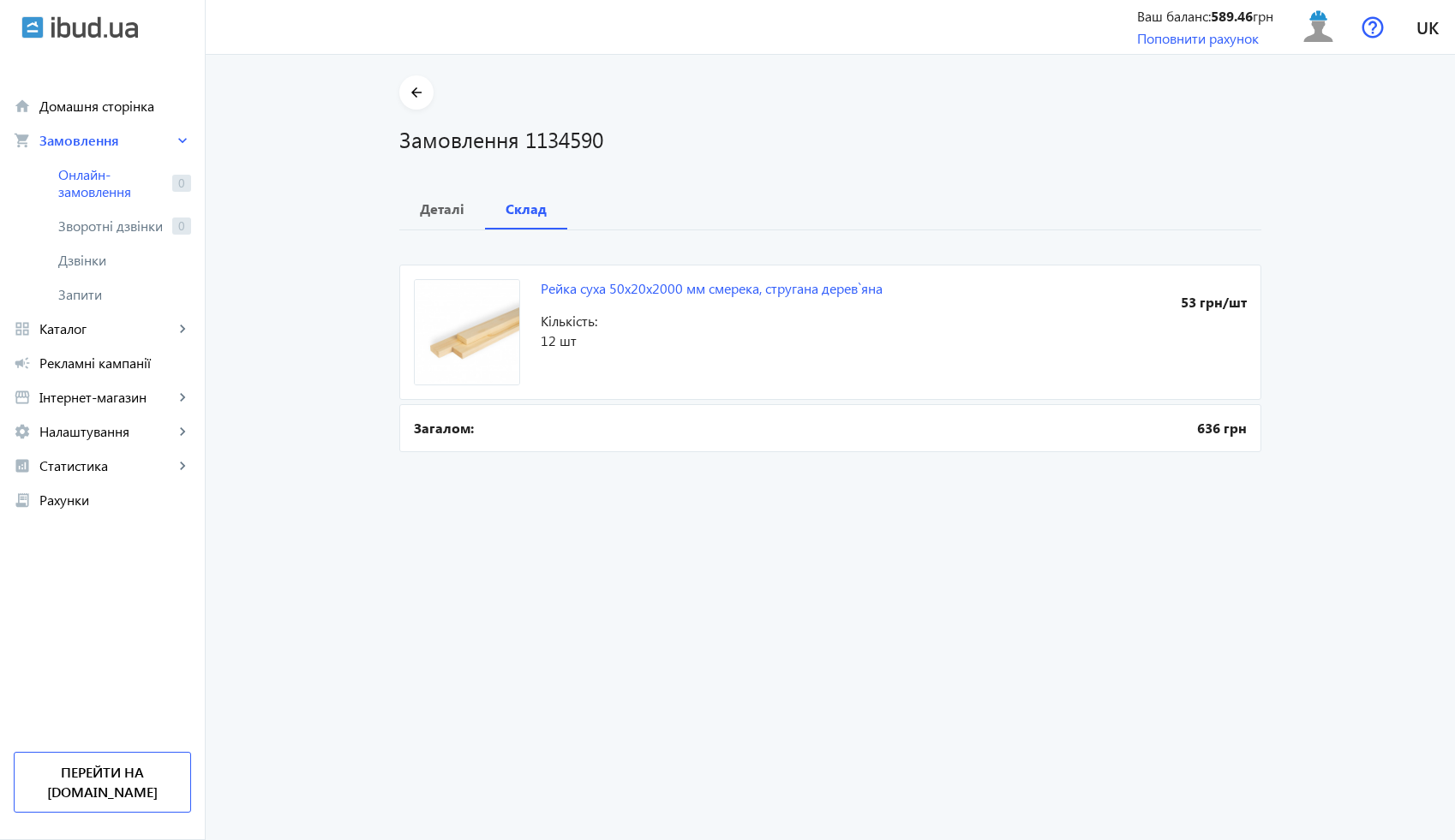
drag, startPoint x: 529, startPoint y: 292, endPoint x: 832, endPoint y: 298, distance: 303.1
click at [832, 298] on mat-card "Рейка суха 50x20x2000 мм смерека, стругана дерев`яна 53 грн/шт Кількість: 12 шт" at bounding box center [830, 332] width 861 height 135
drag, startPoint x: 529, startPoint y: 282, endPoint x: 827, endPoint y: 302, distance: 298.7
click at [827, 302] on mat-card "Рейка суха 50x20x2000 мм смерека, стругана дерев`яна 53 грн/шт Кількість: 12 шт" at bounding box center [830, 332] width 861 height 135
click at [410, 92] on mat-icon "arrow_back" at bounding box center [416, 92] width 21 height 21
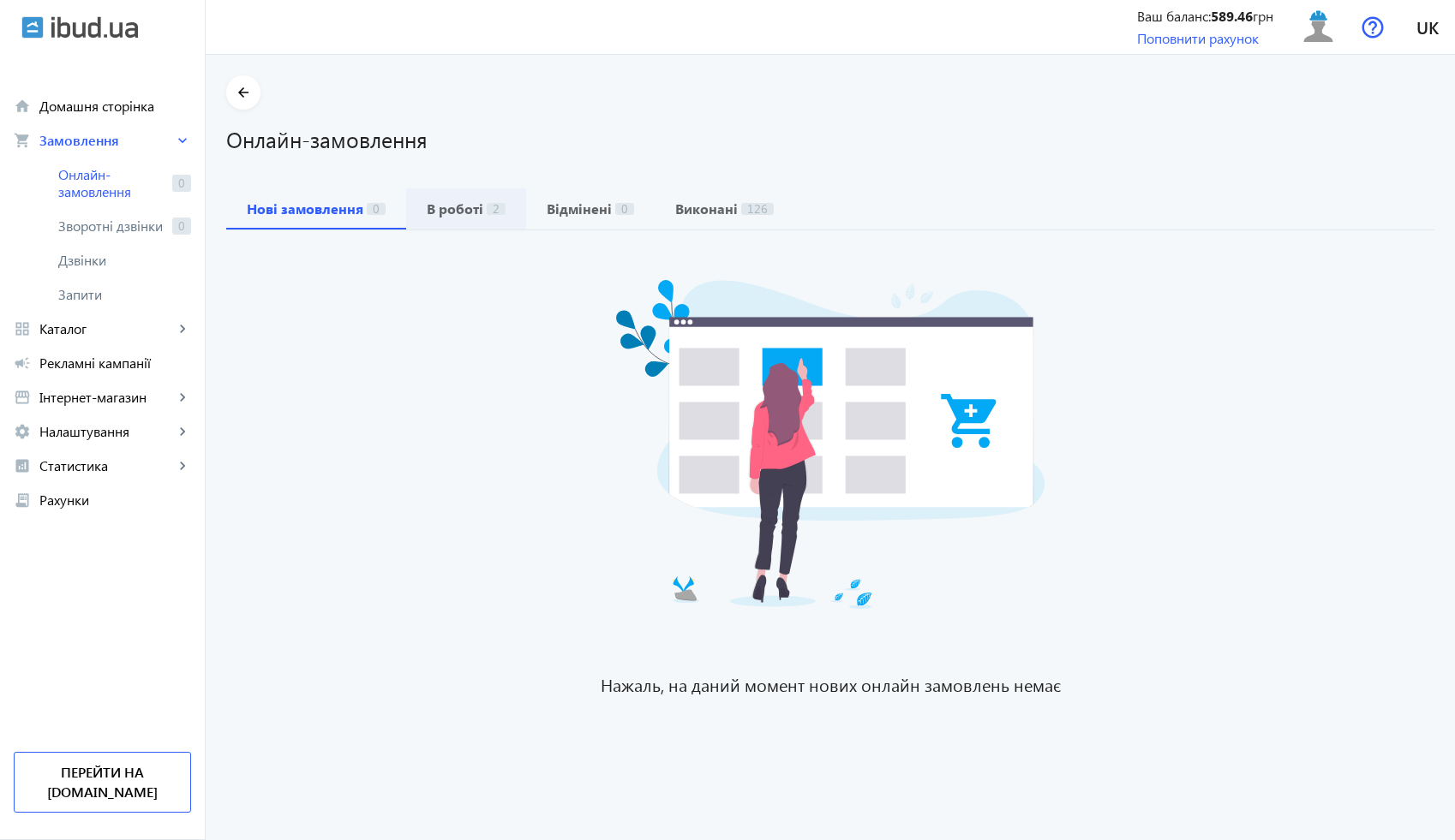
click at [467, 208] on b "В роботі" at bounding box center [455, 209] width 57 height 13
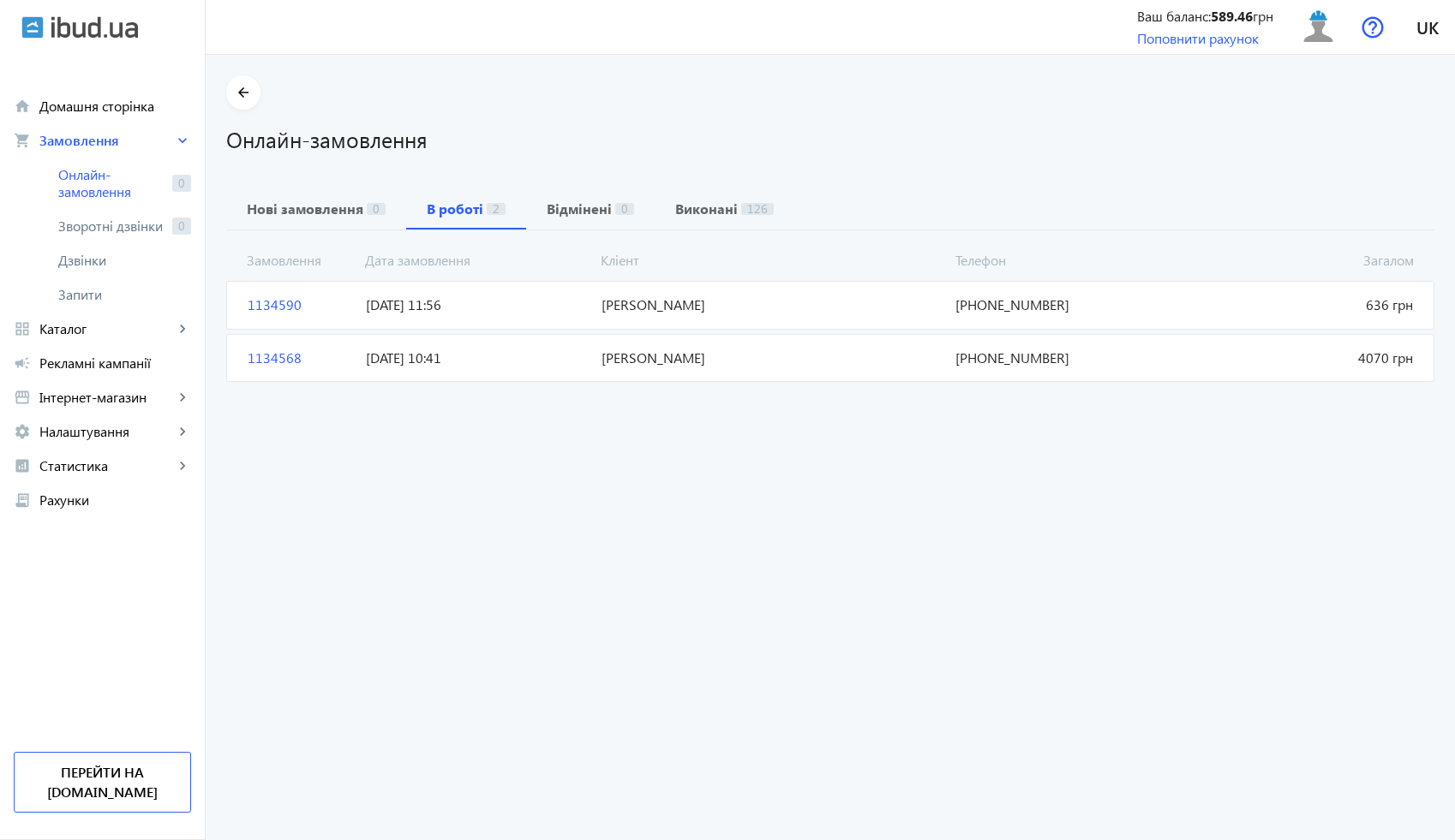
click at [515, 304] on span "[DATE] 11:56" at bounding box center [477, 305] width 236 height 19
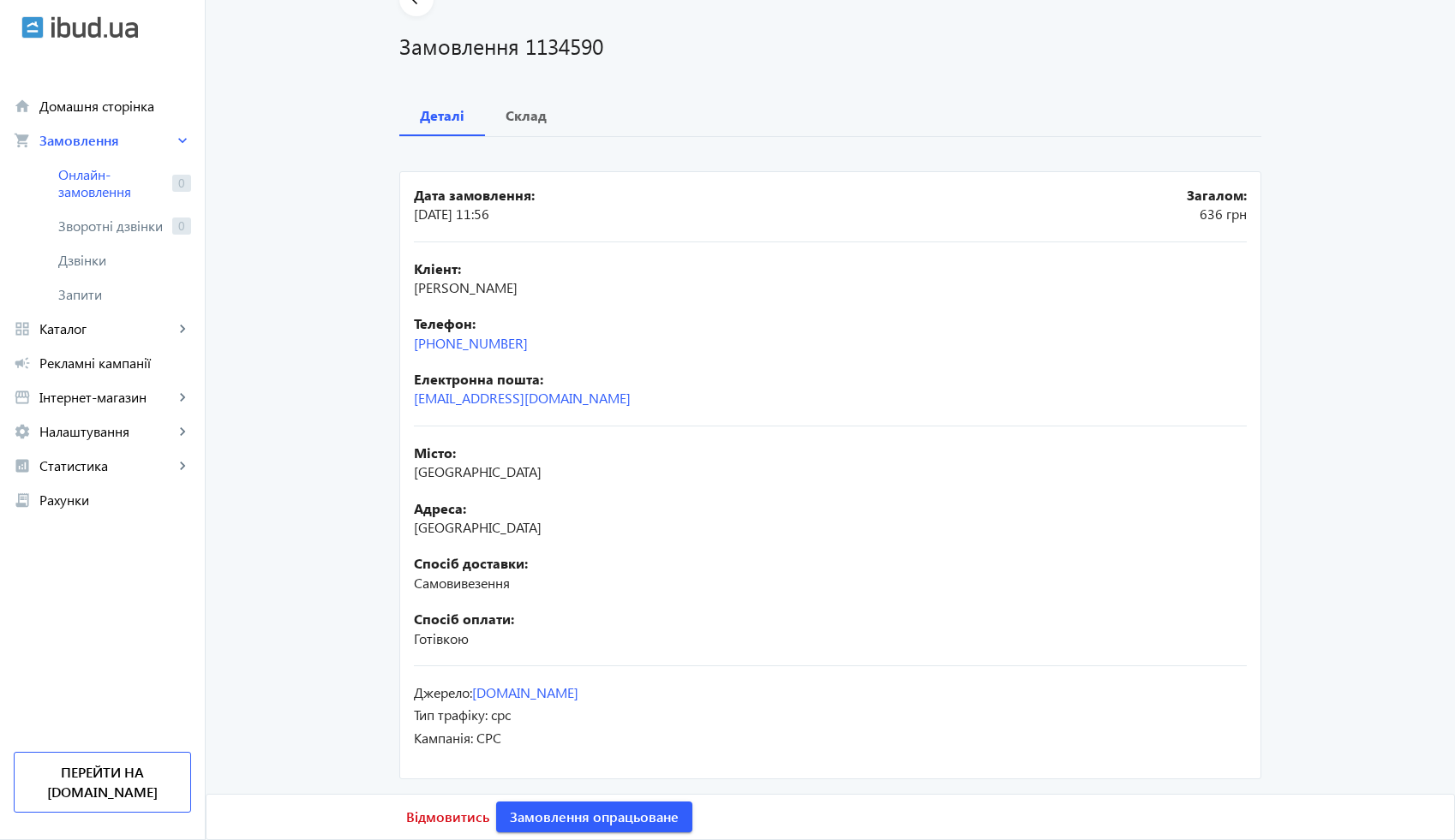
scroll to position [95, 0]
click at [580, 808] on span "Замовлення опрацьоване" at bounding box center [594, 817] width 169 height 19
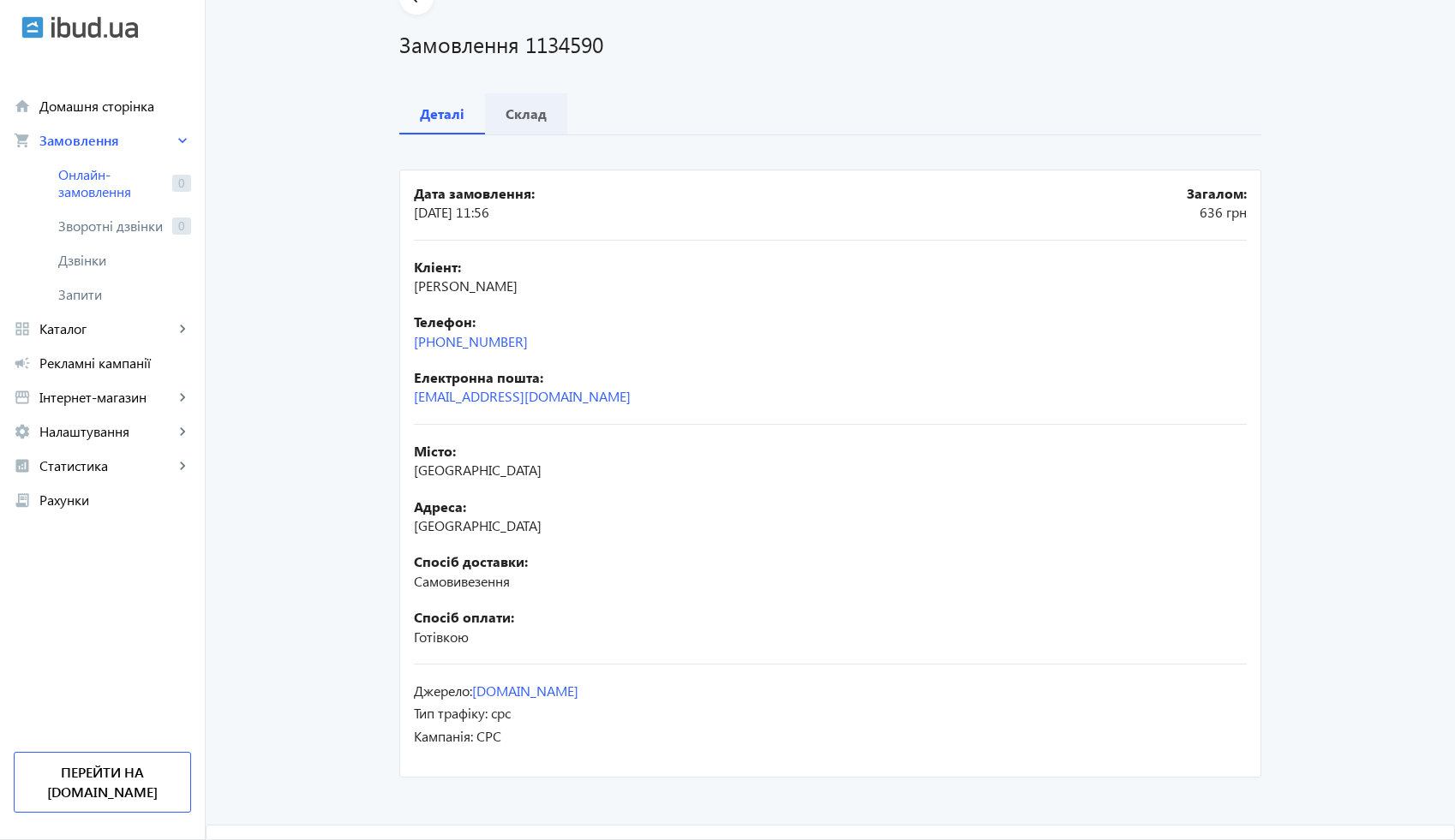
click at [522, 118] on b "Склад" at bounding box center [526, 114] width 41 height 13
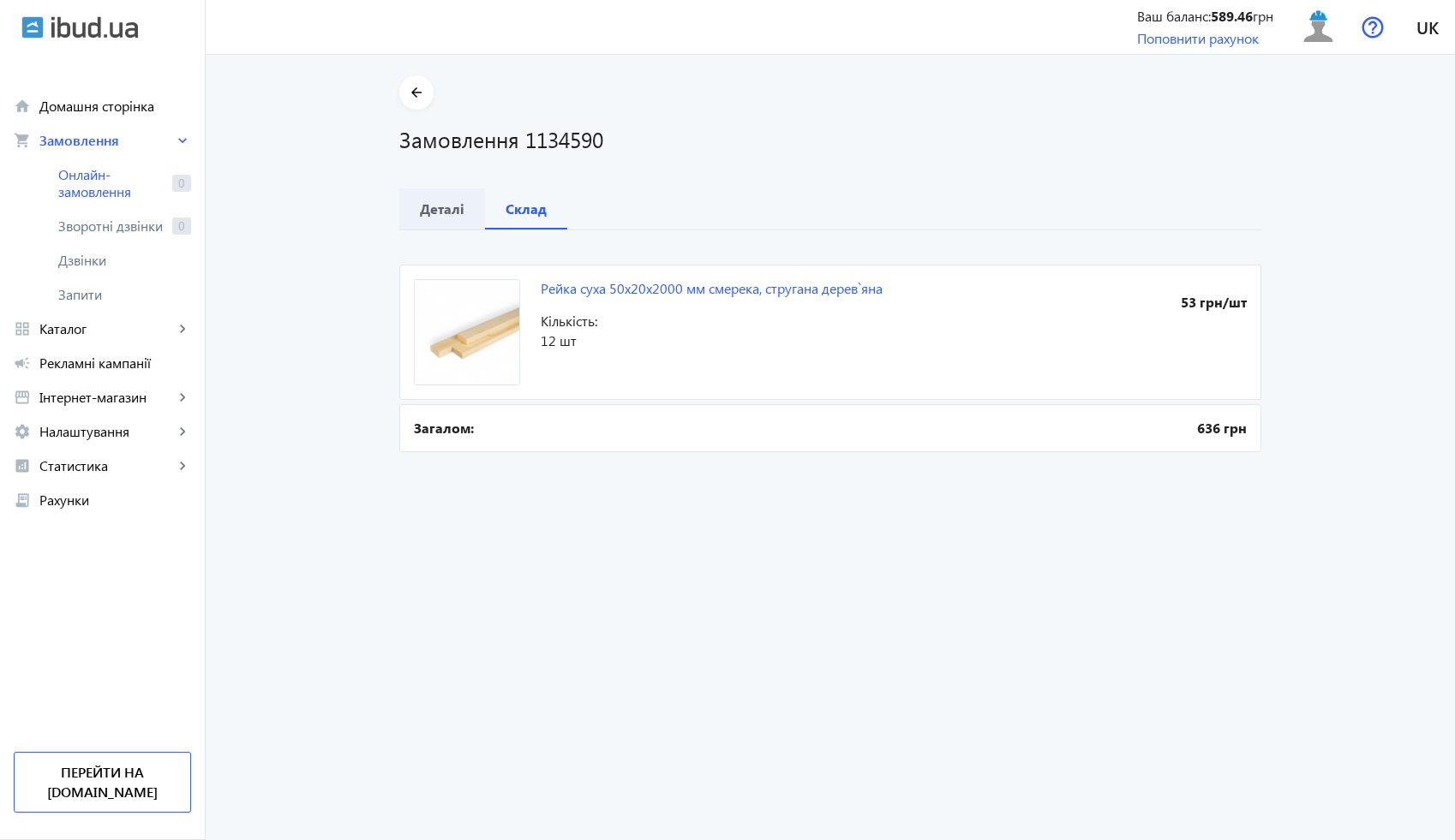
click at [436, 204] on b "Деталі" at bounding box center [442, 209] width 44 height 13
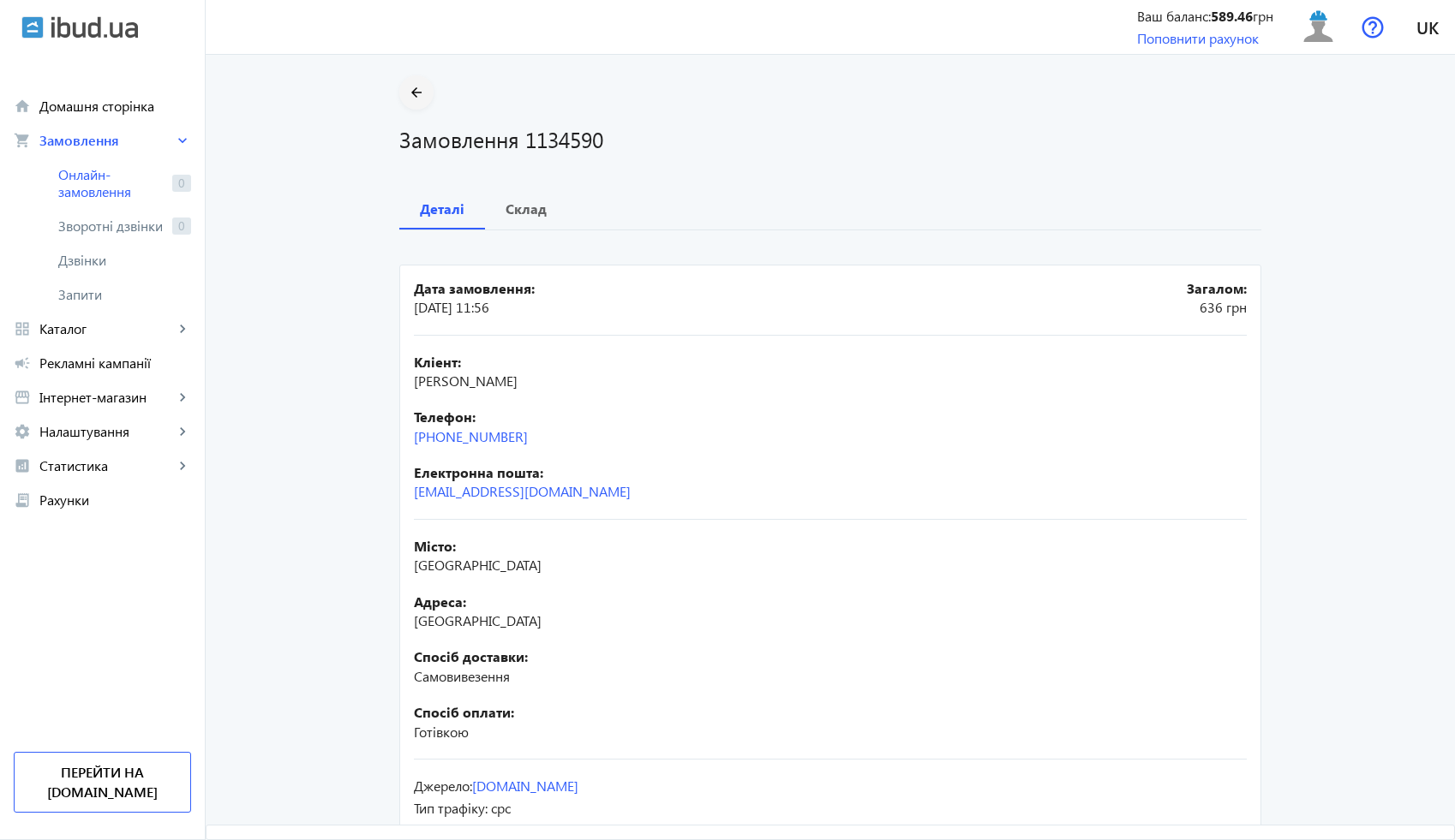
click at [424, 104] on span at bounding box center [416, 92] width 35 height 41
